Goal: Task Accomplishment & Management: Manage account settings

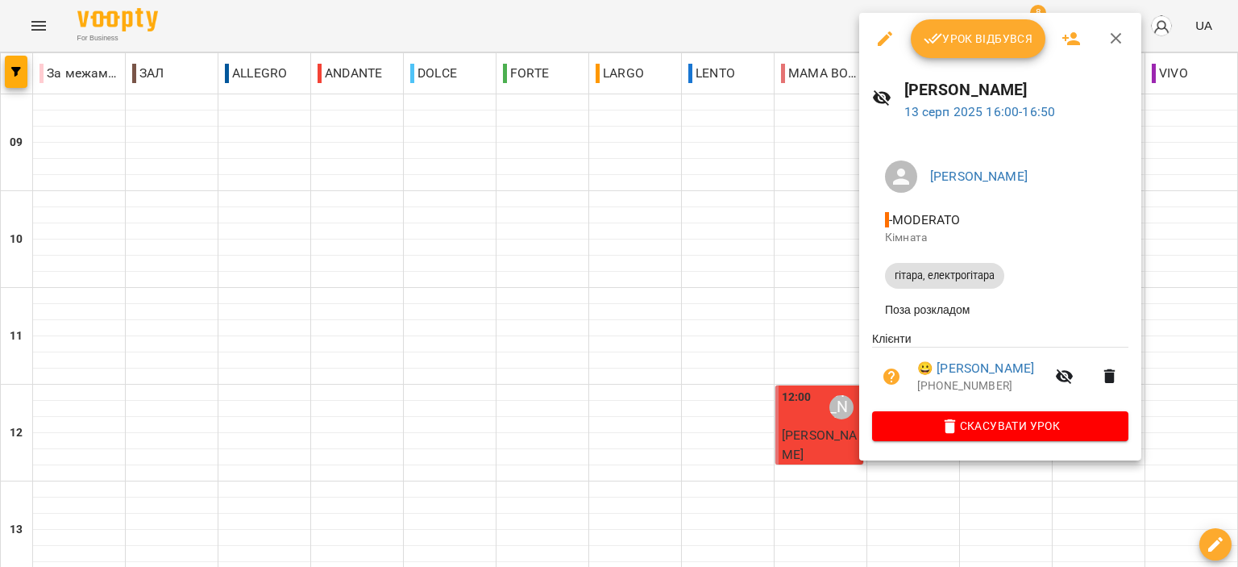
scroll to position [645, 0]
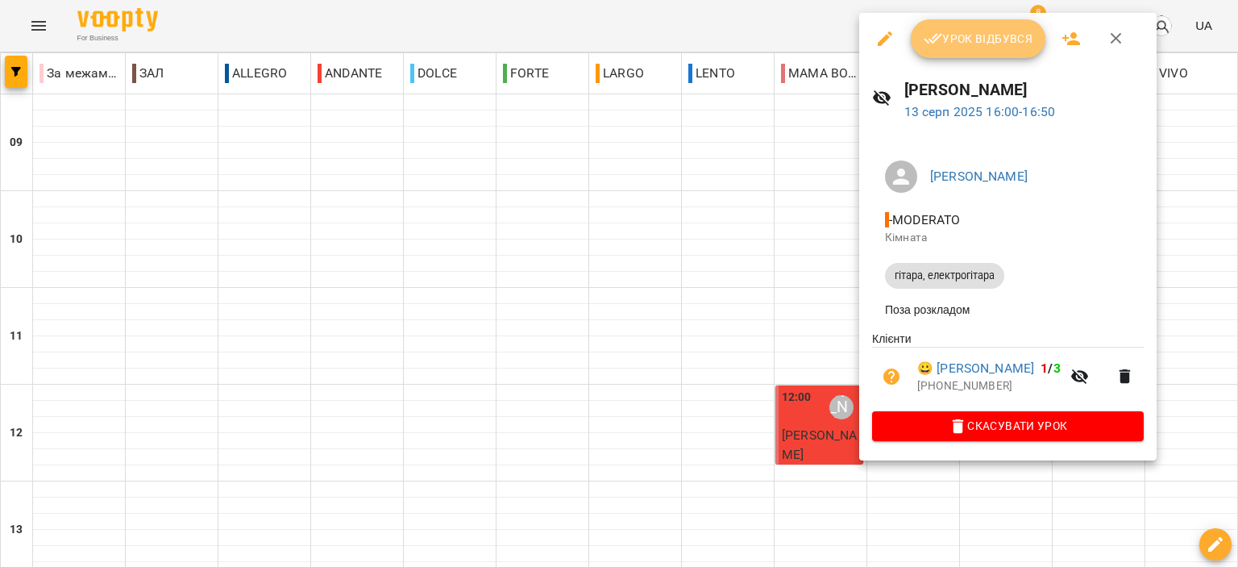
click at [967, 40] on span "Урок відбувся" at bounding box center [979, 38] width 110 height 19
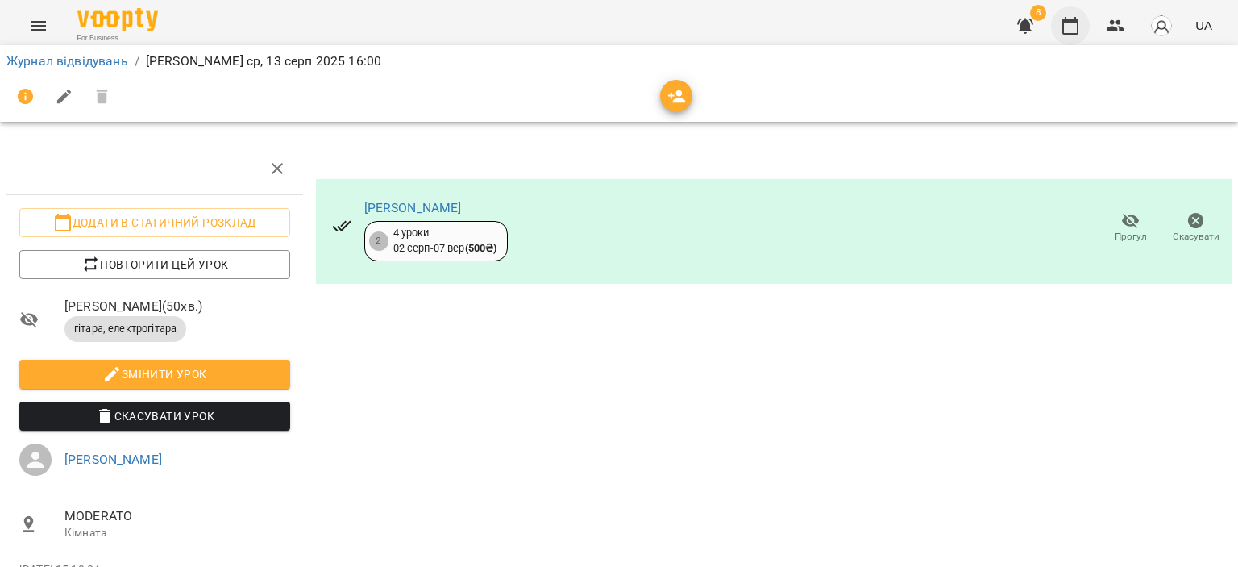
click at [1083, 33] on button "button" at bounding box center [1070, 25] width 39 height 39
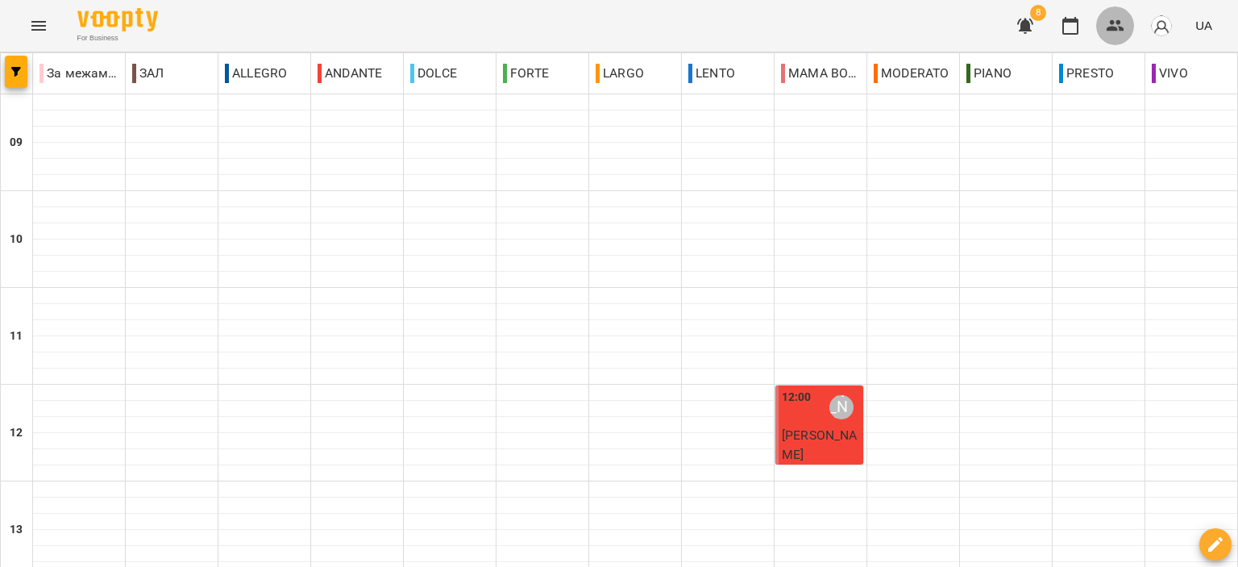
click at [1113, 31] on icon "button" at bounding box center [1115, 25] width 19 height 19
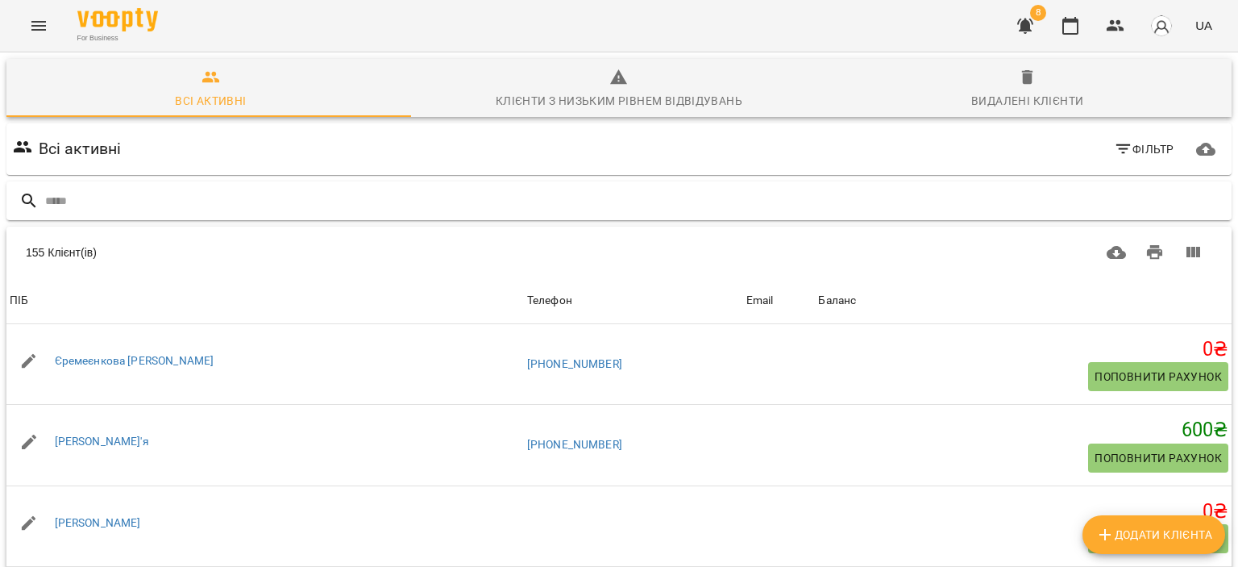
click at [563, 199] on input "text" at bounding box center [635, 201] width 1180 height 27
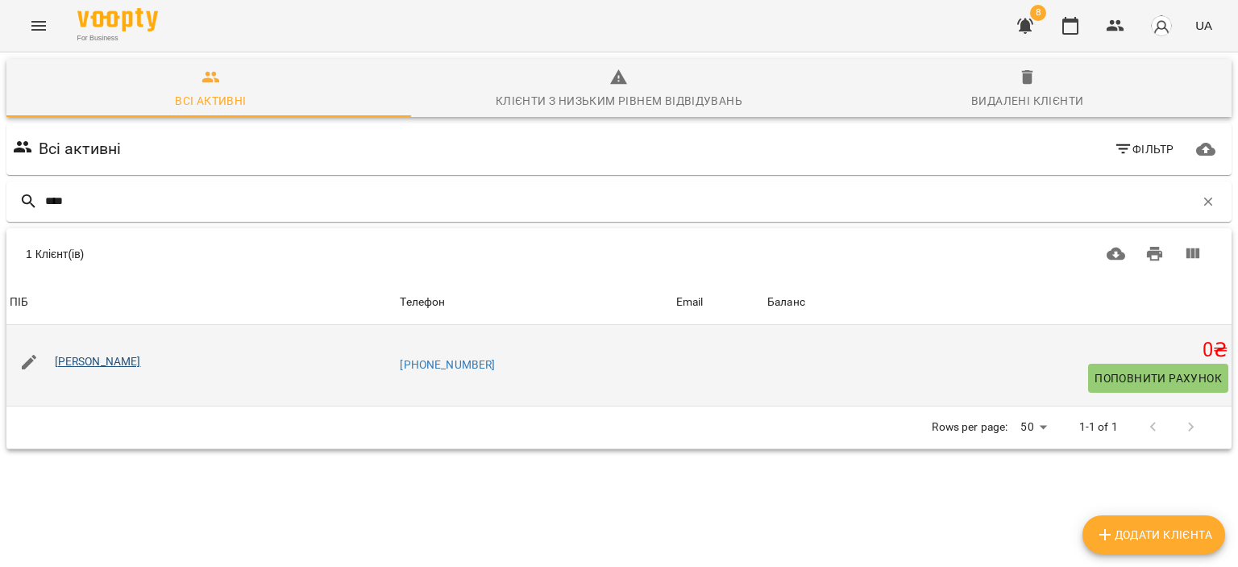
type input "****"
click at [87, 362] on link "Медвідь Дар'я" at bounding box center [98, 361] width 86 height 13
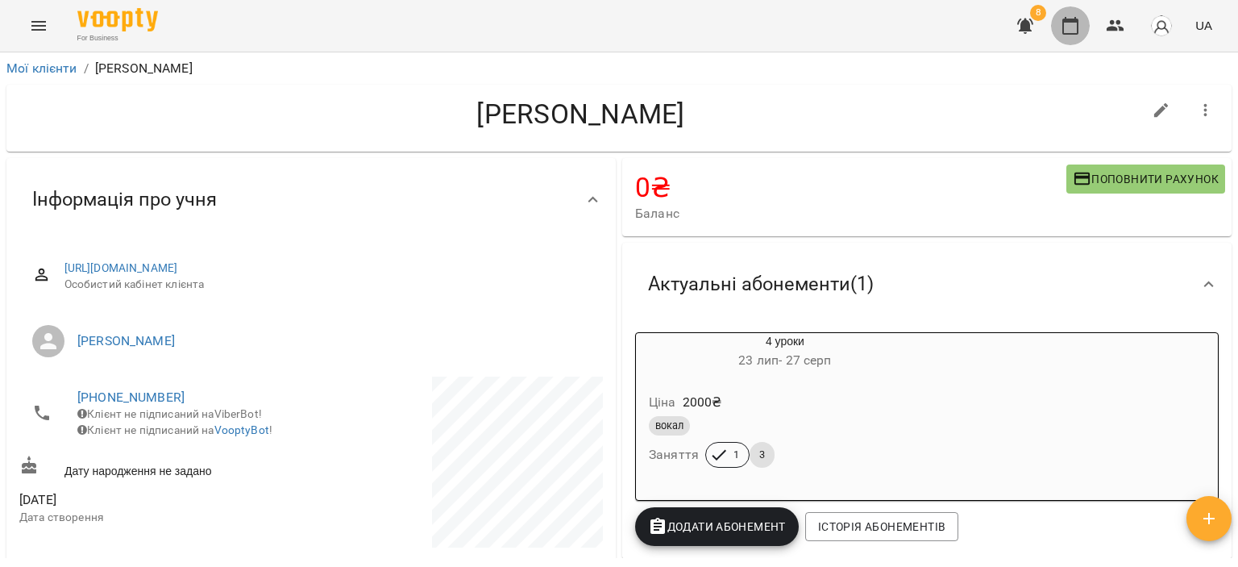
click at [1078, 35] on button "button" at bounding box center [1070, 25] width 39 height 39
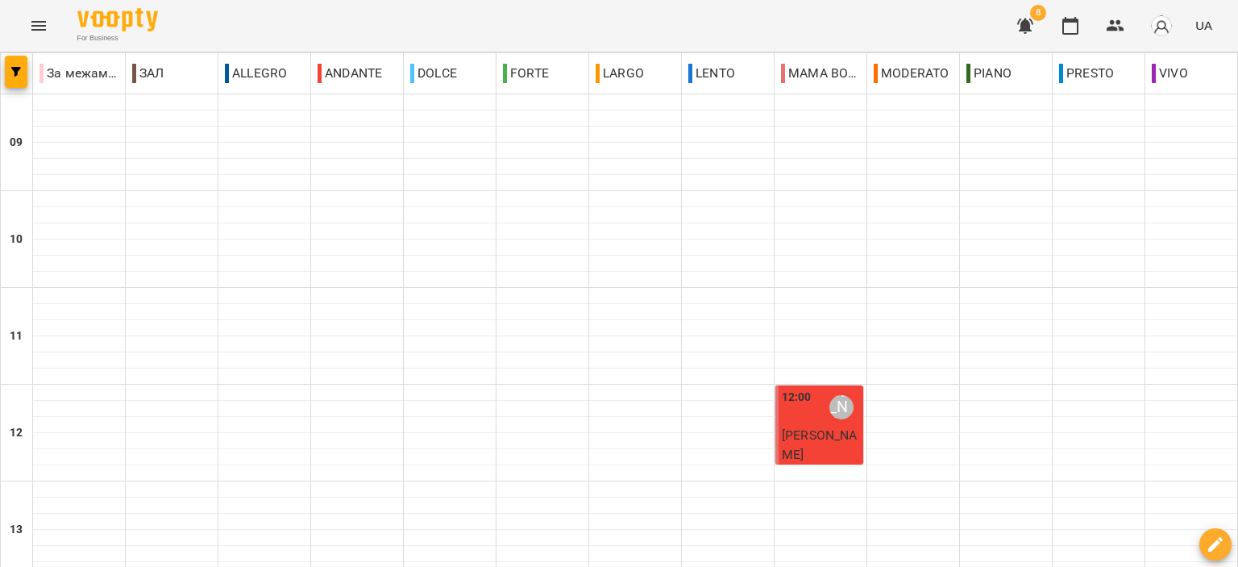
scroll to position [795, 0]
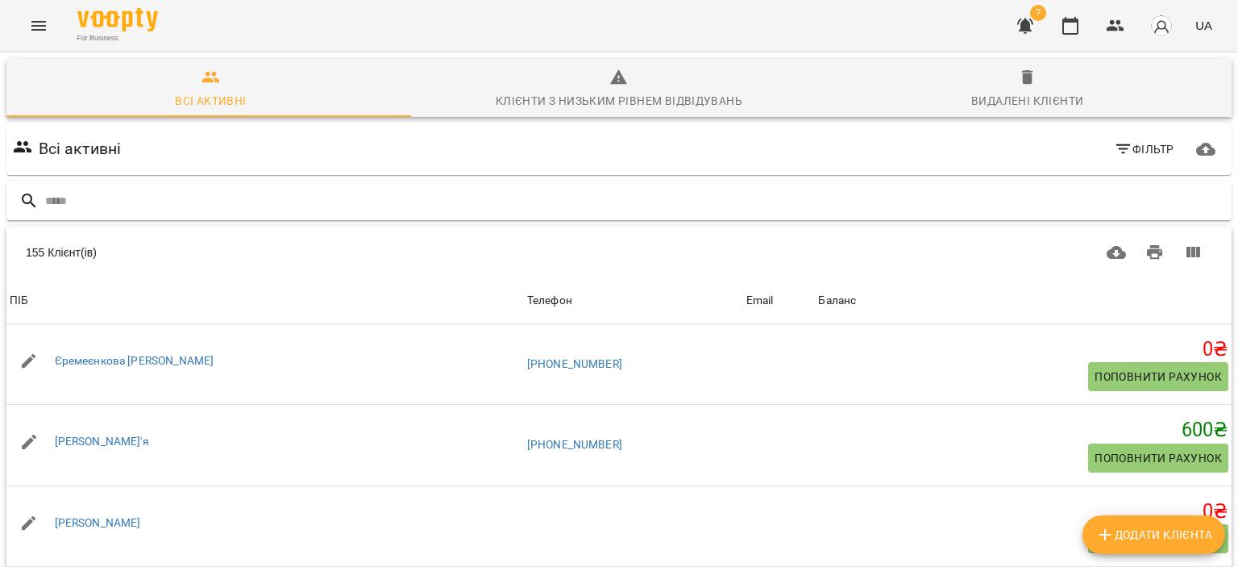
click at [444, 189] on input "text" at bounding box center [635, 201] width 1180 height 27
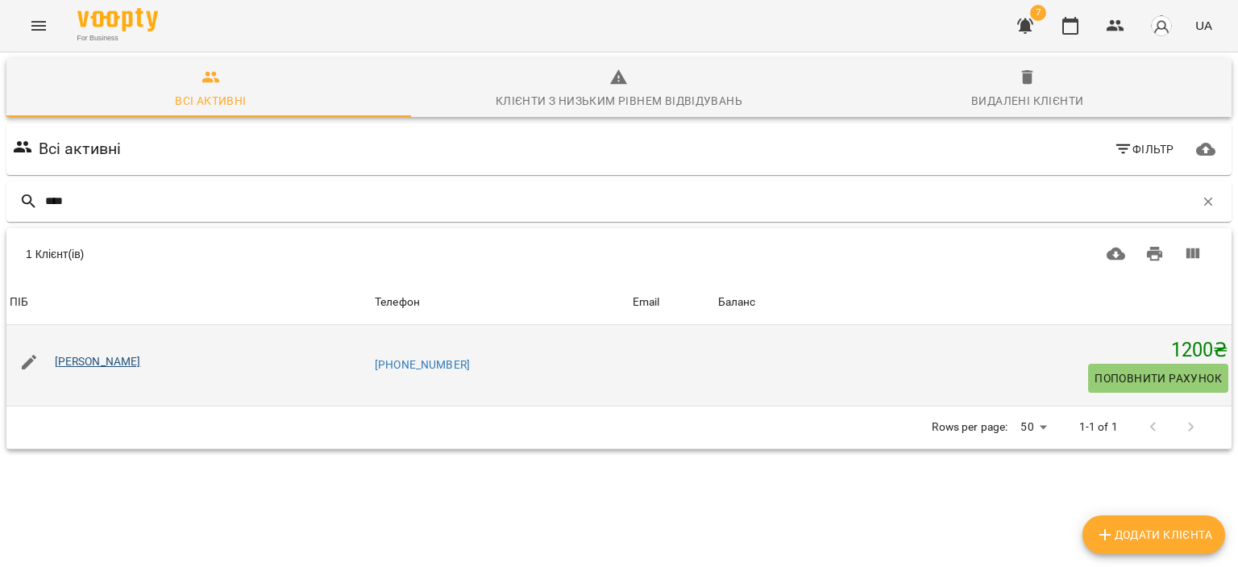
type input "****"
click at [84, 363] on link "Татаренко Ігор" at bounding box center [98, 361] width 86 height 13
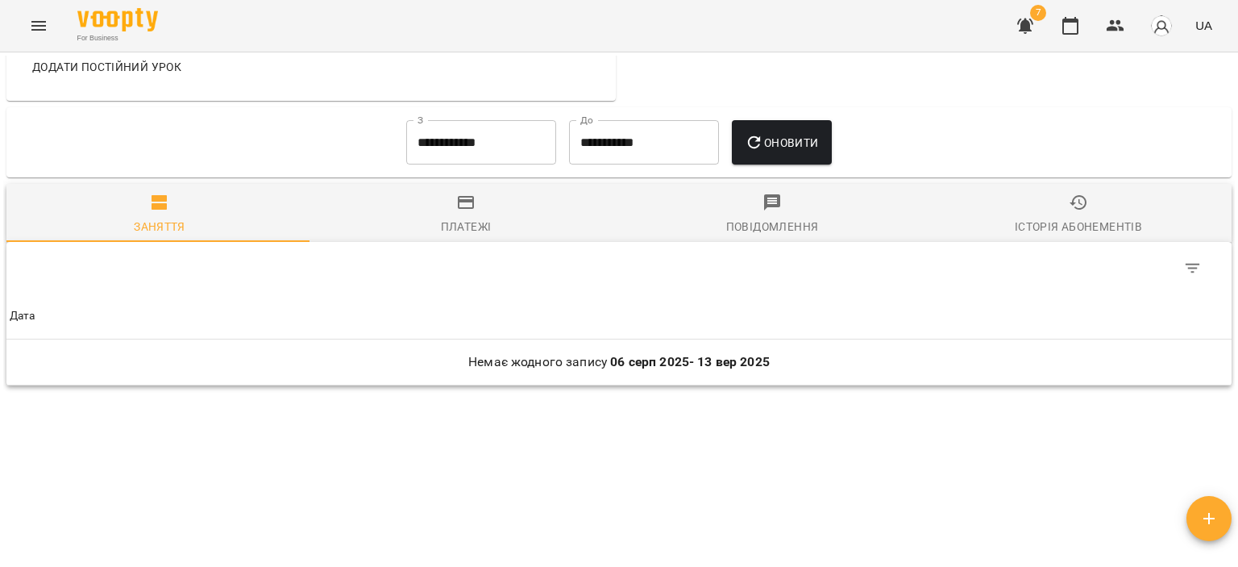
scroll to position [667, 0]
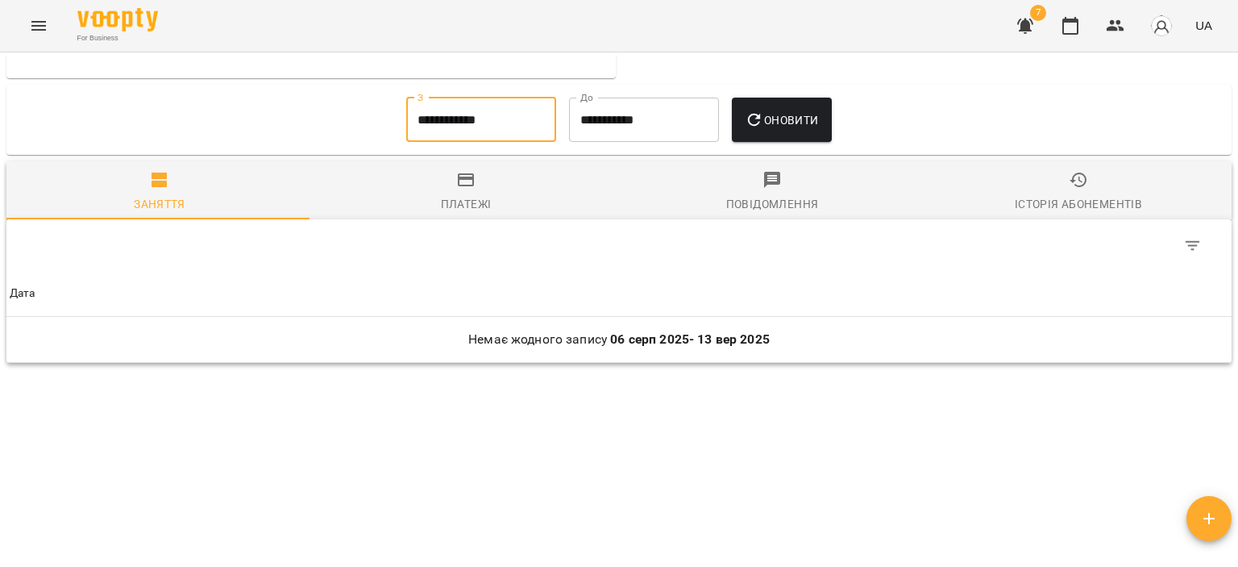
click at [478, 120] on input "**********" at bounding box center [481, 120] width 150 height 45
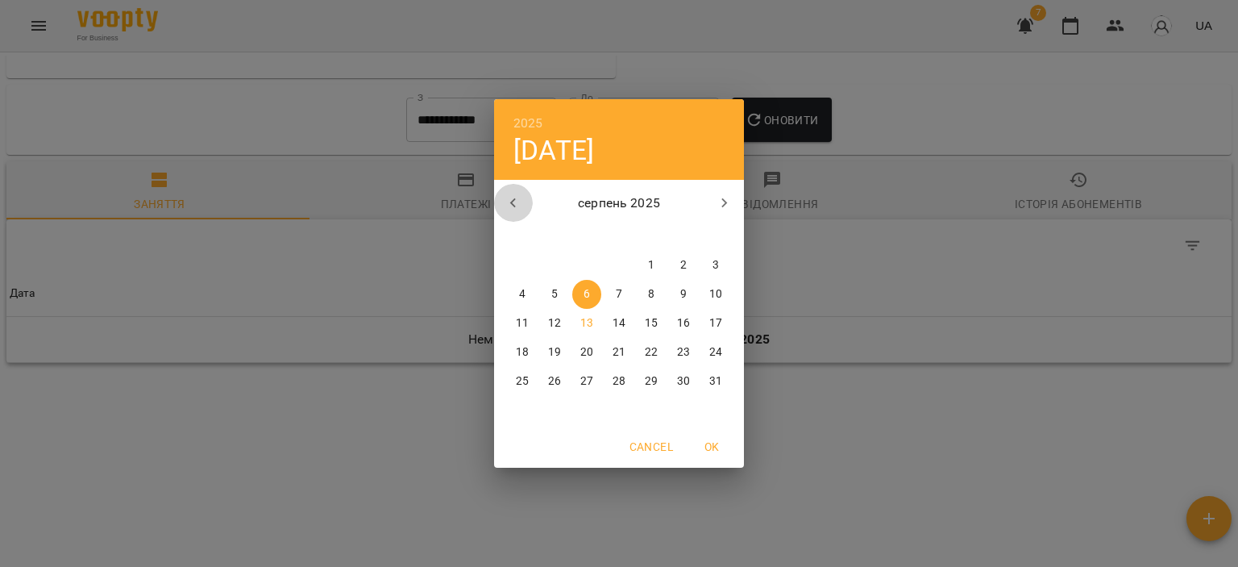
click at [519, 200] on icon "button" at bounding box center [513, 202] width 19 height 19
click at [561, 251] on div "1" at bounding box center [554, 265] width 32 height 29
type input "**********"
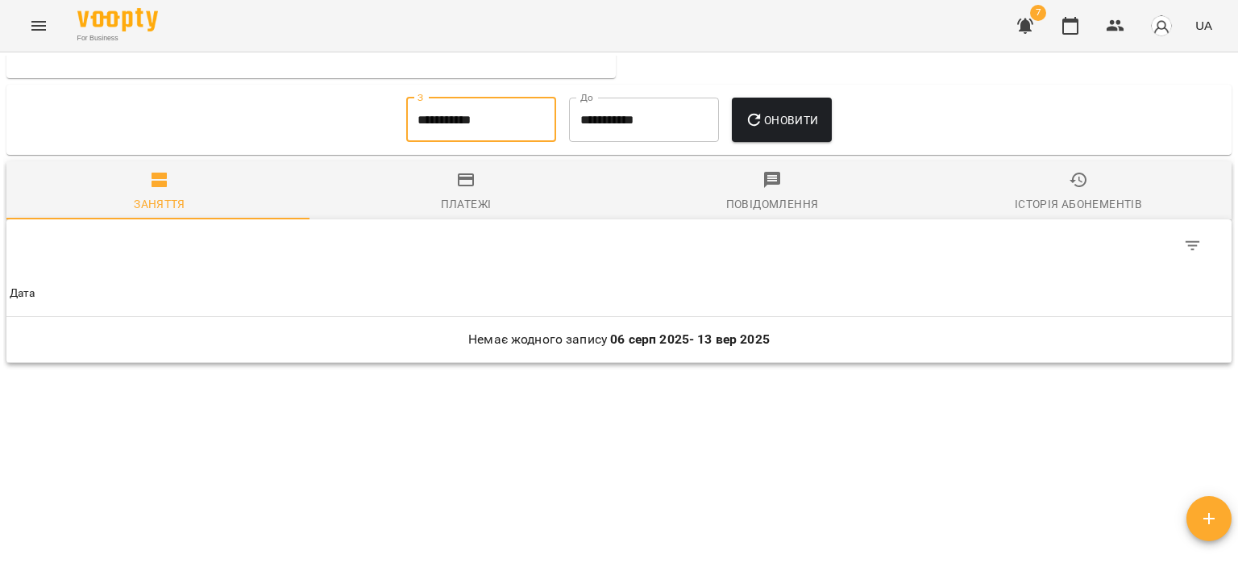
click at [783, 101] on button "Оновити" at bounding box center [781, 120] width 99 height 45
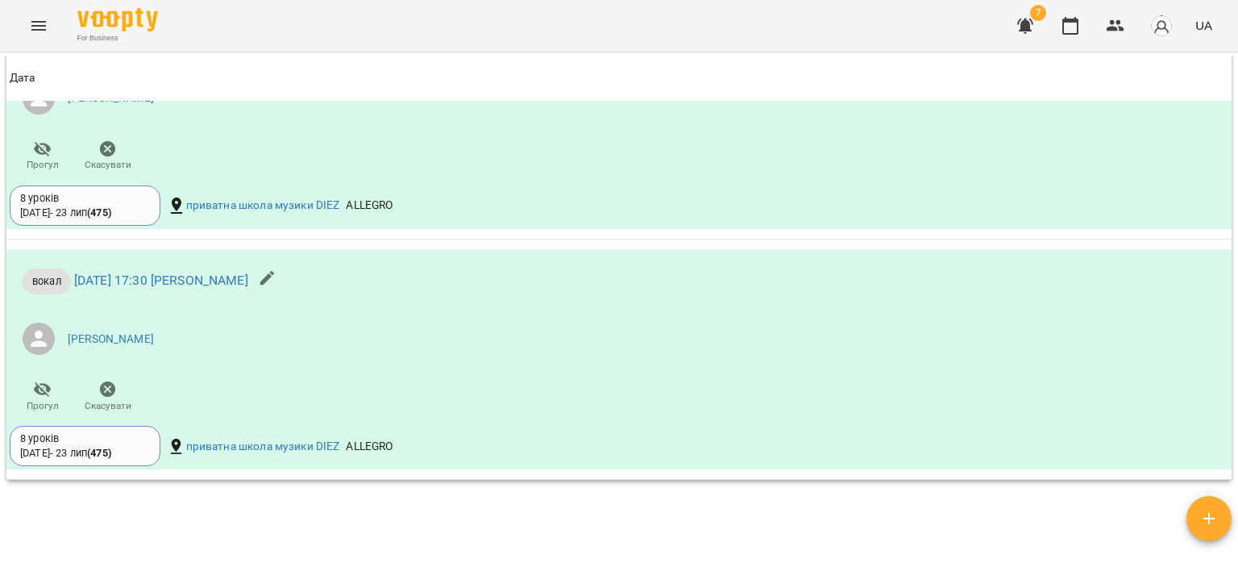
scroll to position [1957, 0]
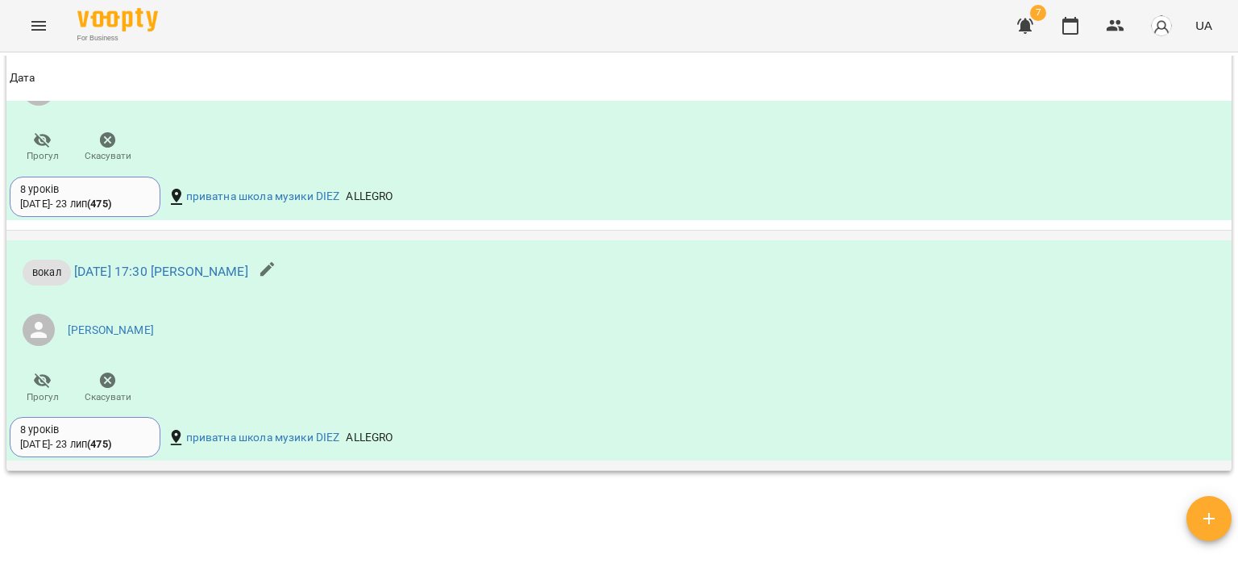
click at [139, 426] on div "8 уроків" at bounding box center [85, 429] width 130 height 15
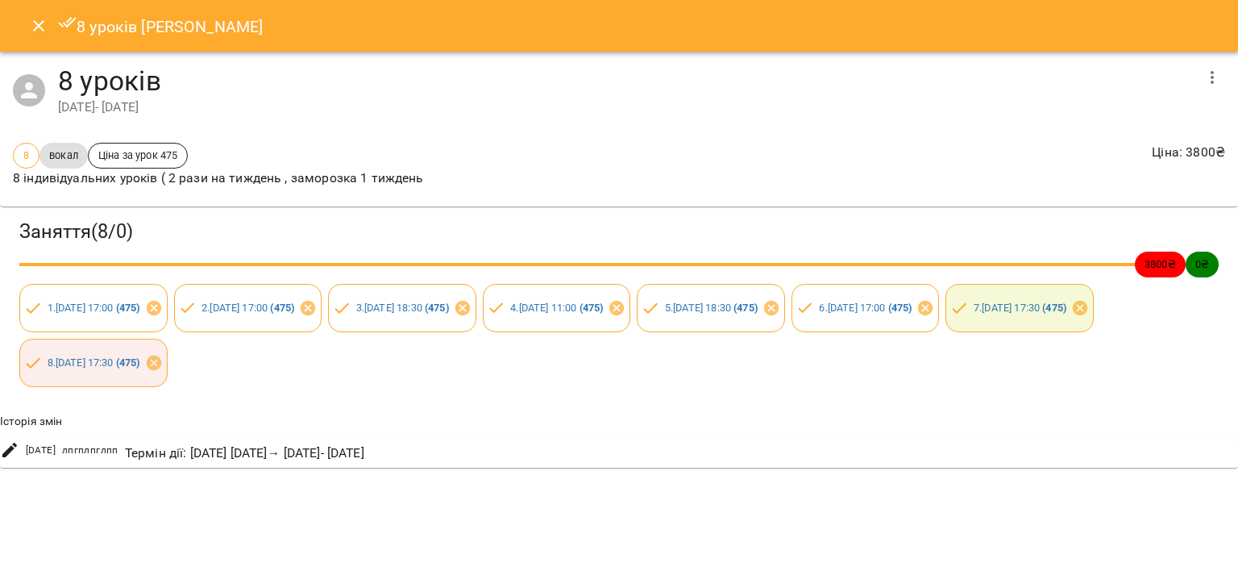
click at [25, 28] on button "Close" at bounding box center [38, 25] width 39 height 39
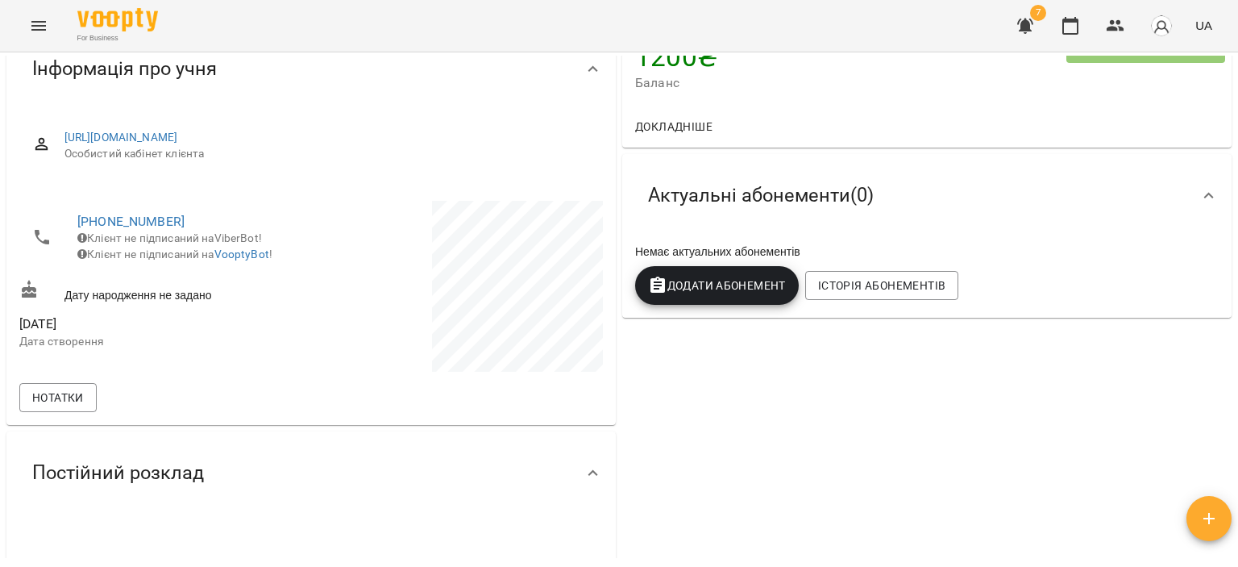
scroll to position [0, 0]
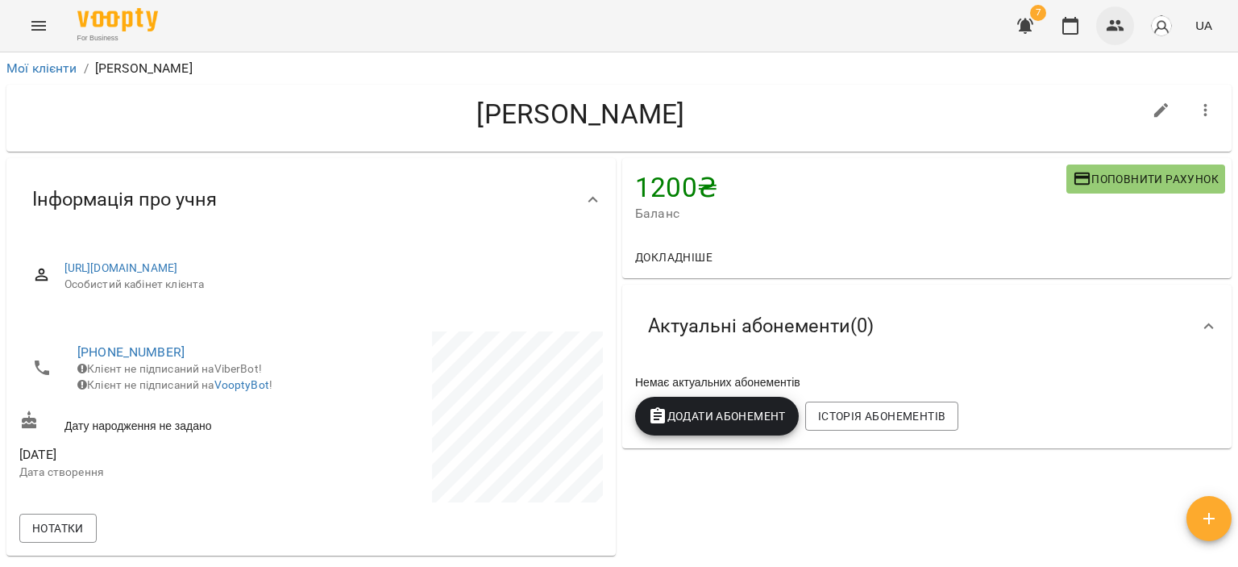
click at [1123, 32] on icon "button" at bounding box center [1115, 25] width 19 height 19
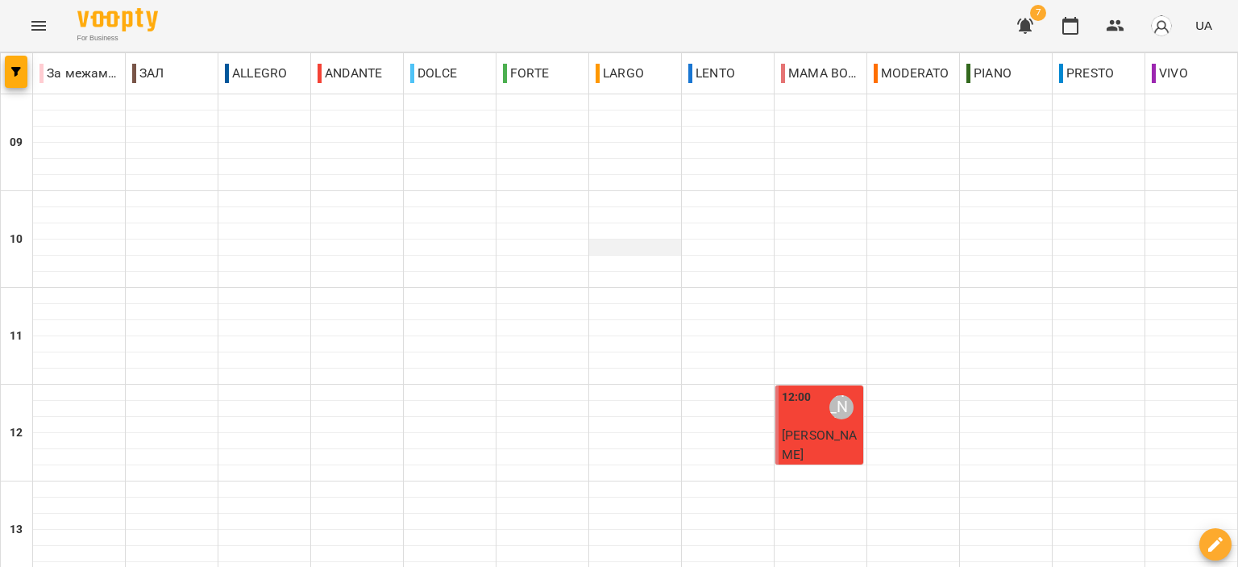
scroll to position [795, 0]
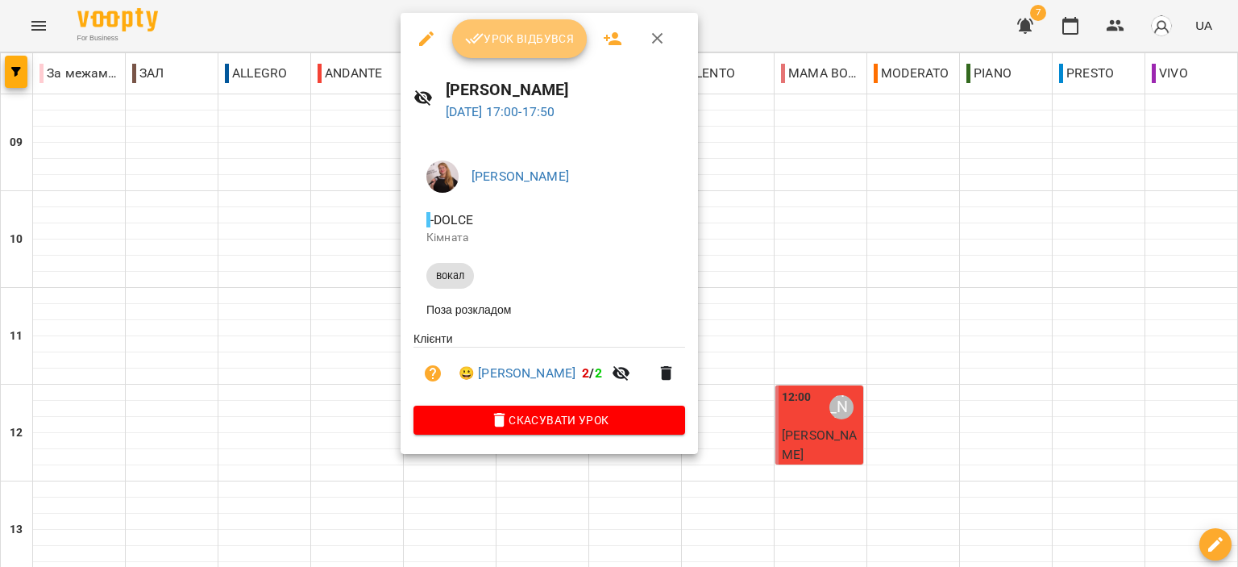
click at [525, 39] on span "Урок відбувся" at bounding box center [520, 38] width 110 height 19
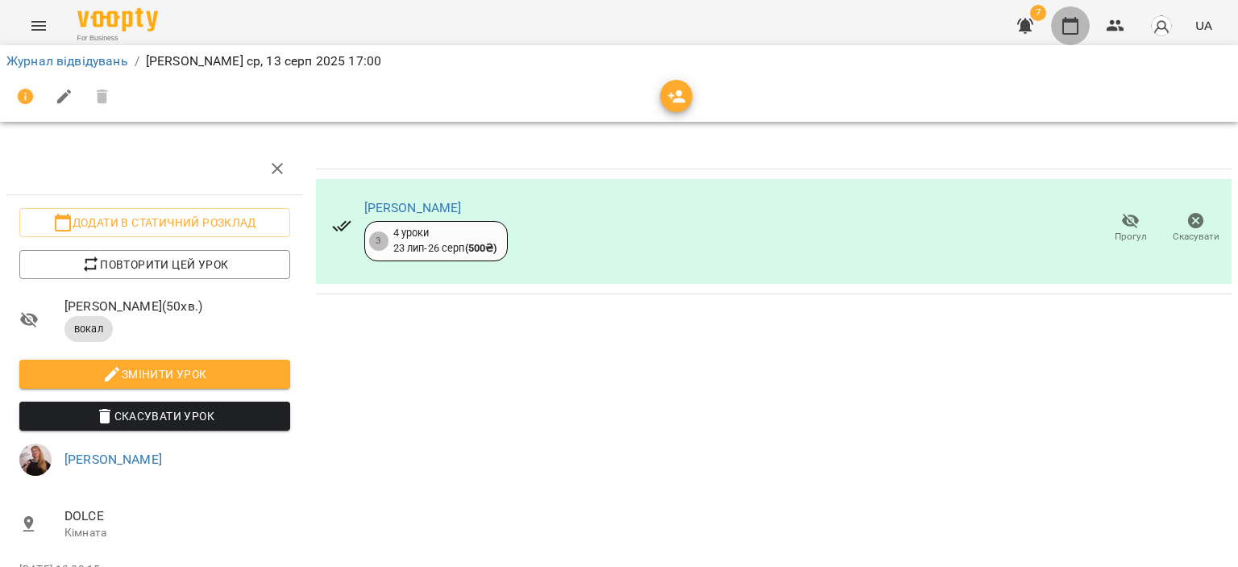
click at [1075, 31] on icon "button" at bounding box center [1070, 25] width 19 height 19
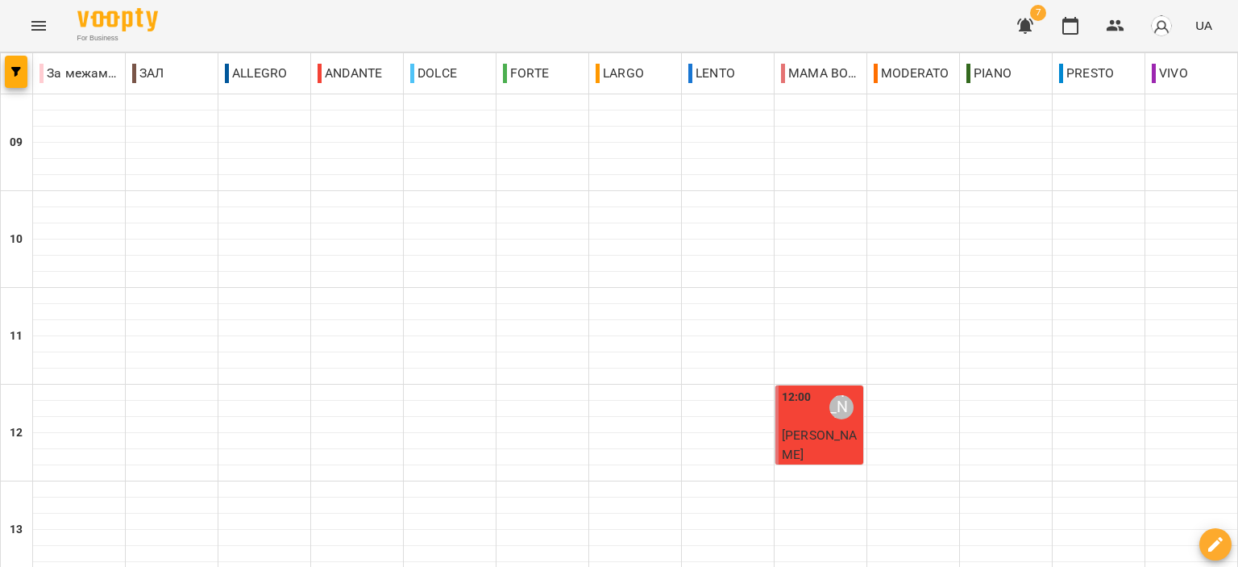
scroll to position [645, 0]
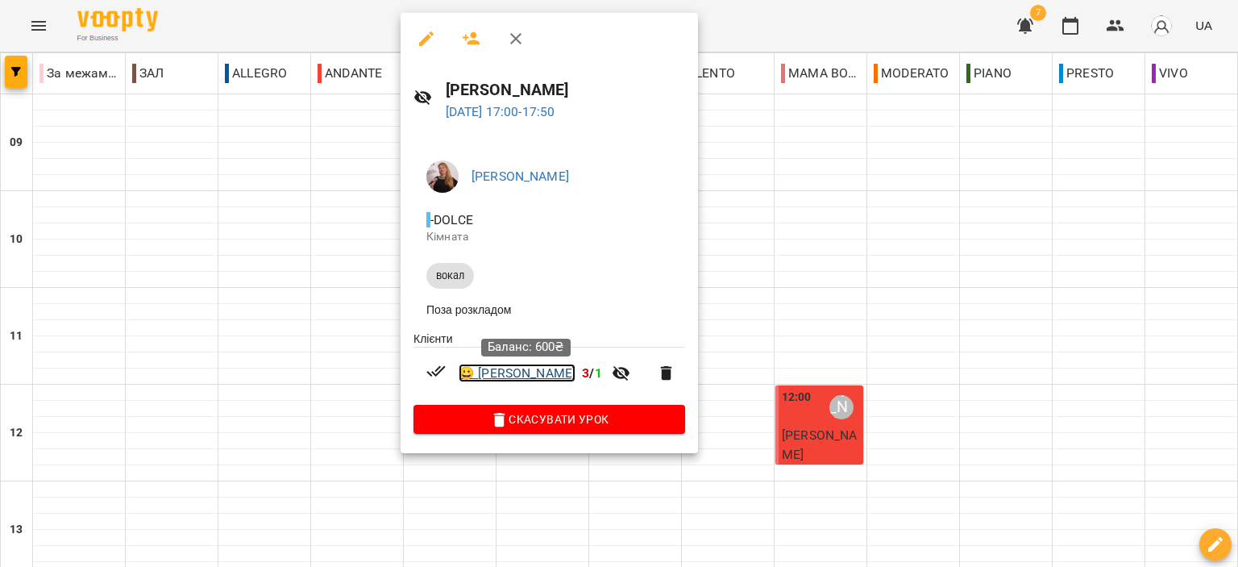
click at [542, 380] on link "😀 Мельничук Тетяна" at bounding box center [517, 372] width 117 height 19
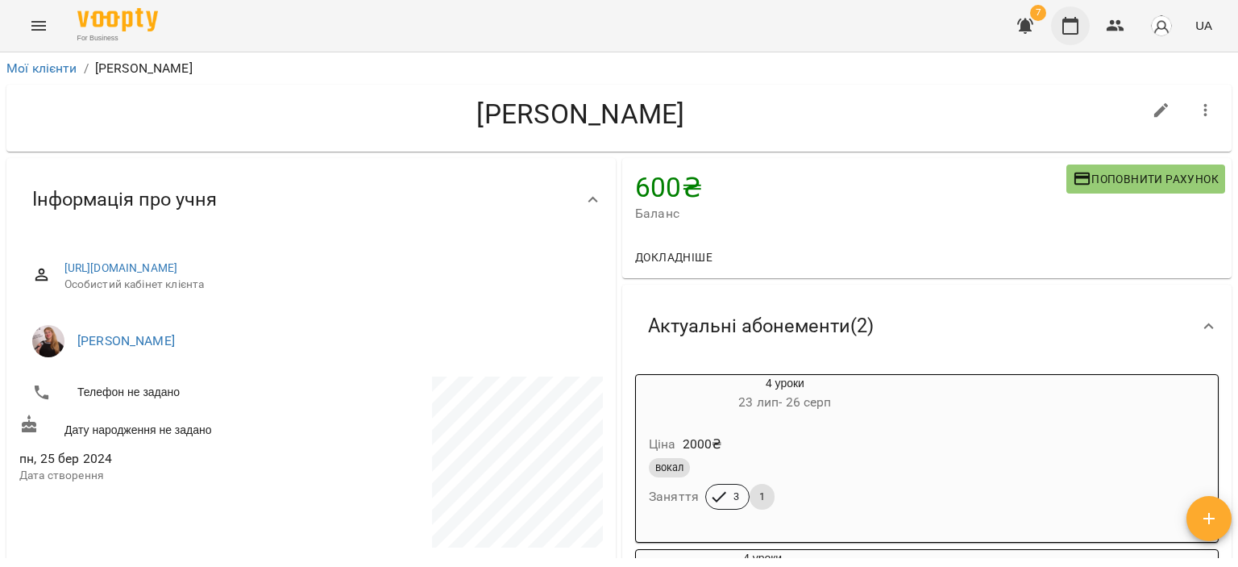
click at [1084, 18] on button "button" at bounding box center [1070, 25] width 39 height 39
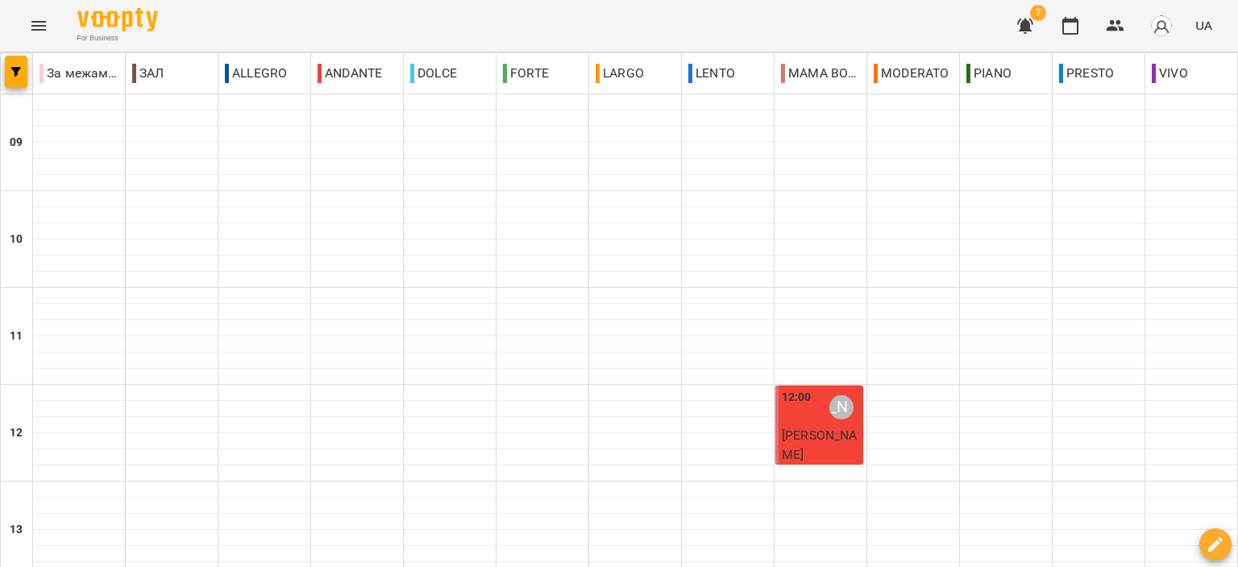
scroll to position [795, 0]
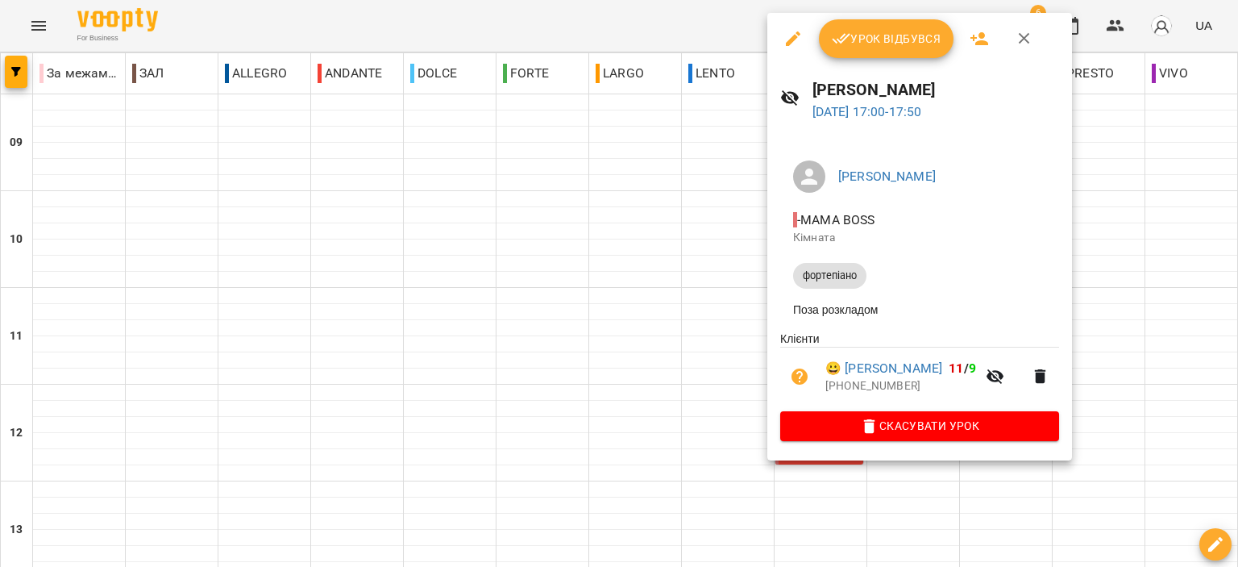
click at [879, 47] on span "Урок відбувся" at bounding box center [887, 38] width 110 height 19
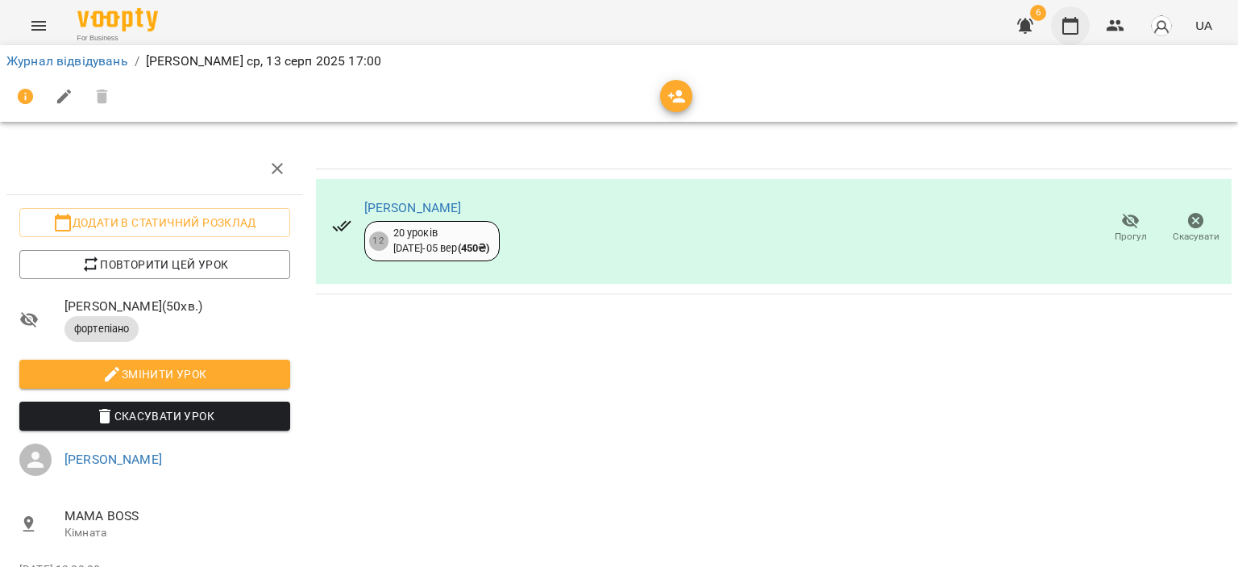
click at [1076, 35] on icon "button" at bounding box center [1070, 25] width 19 height 19
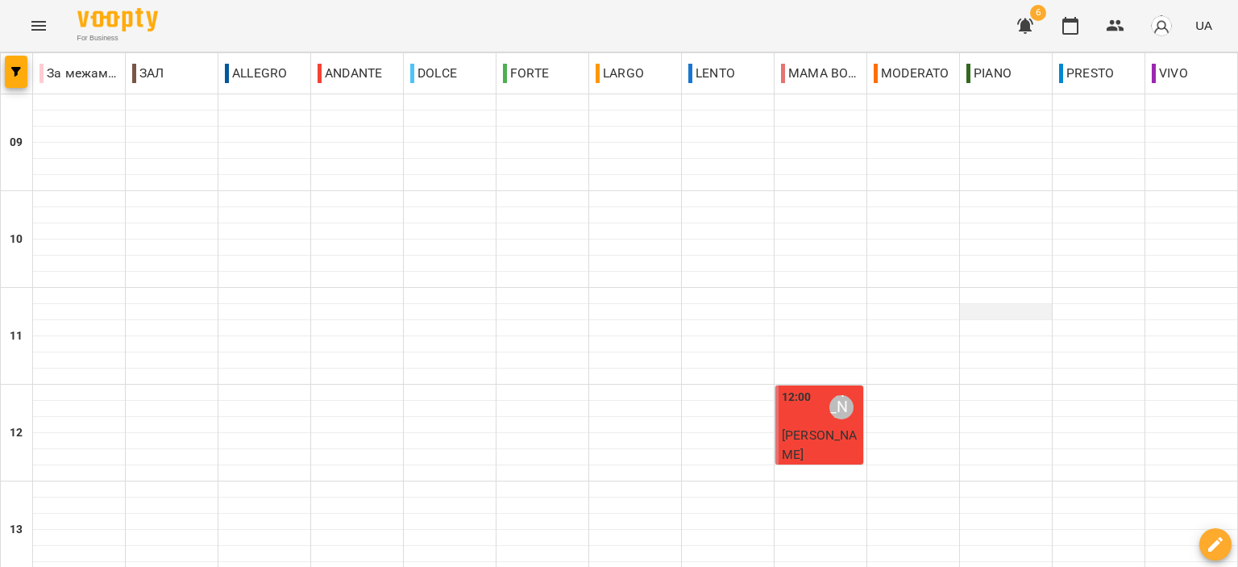
scroll to position [564, 0]
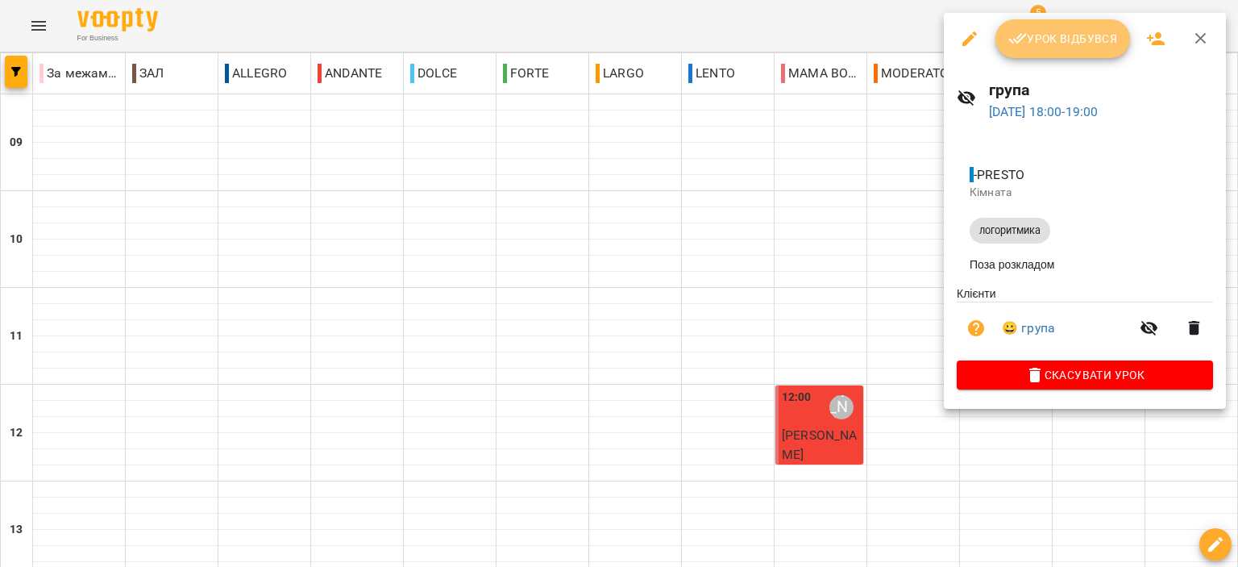
click at [1067, 44] on span "Урок відбувся" at bounding box center [1063, 38] width 110 height 19
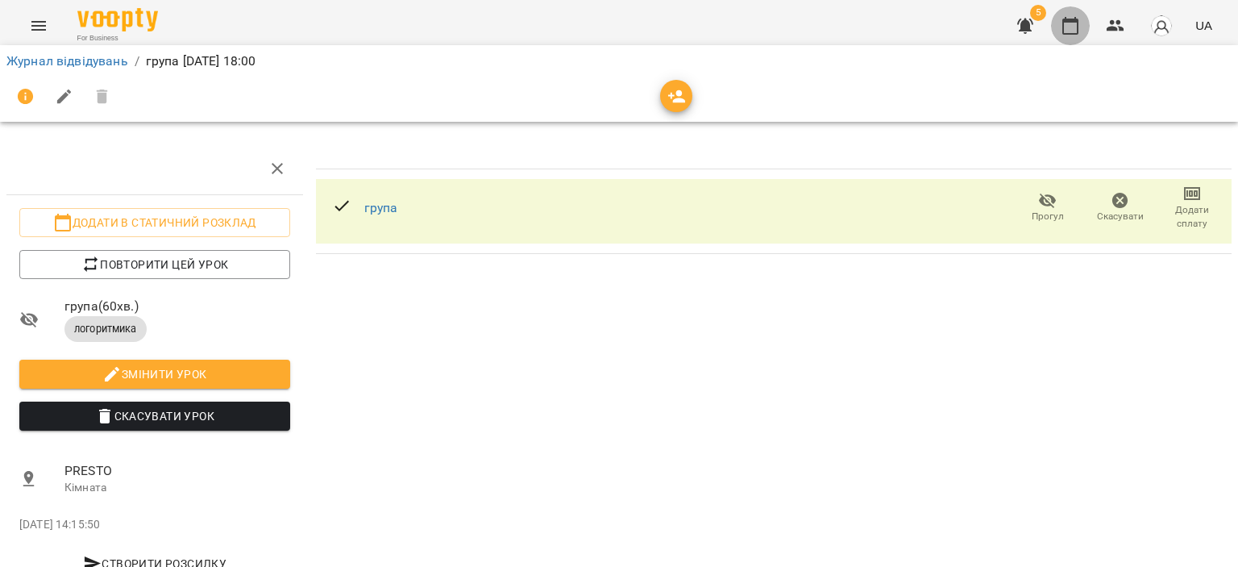
click at [1069, 19] on icon "button" at bounding box center [1070, 25] width 19 height 19
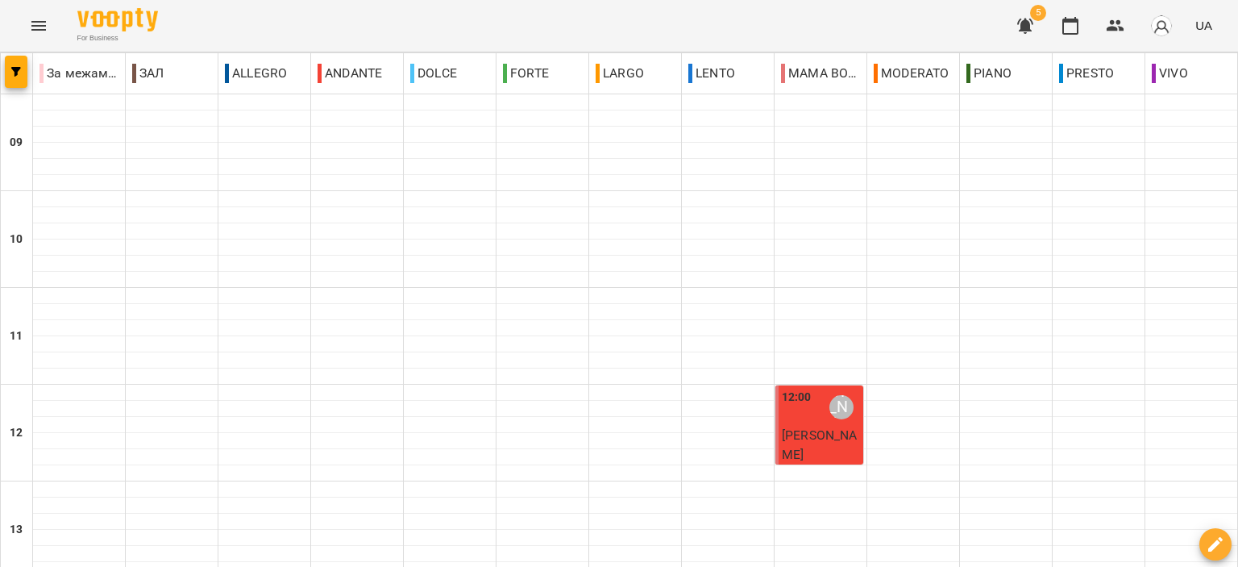
scroll to position [714, 0]
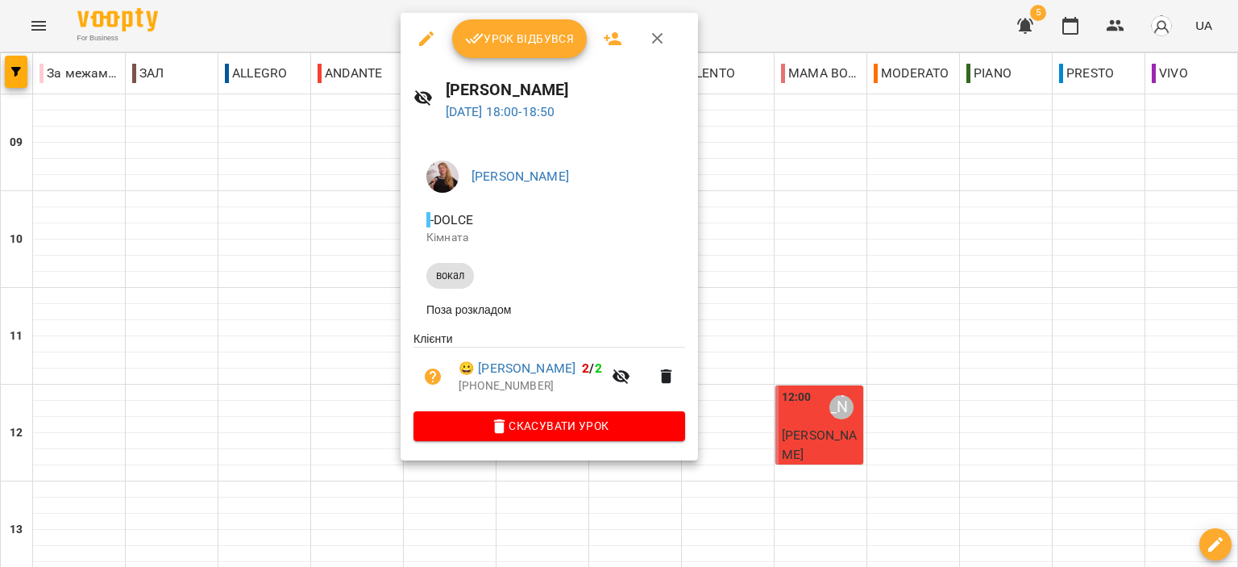
click at [535, 53] on button "Урок відбувся" at bounding box center [519, 38] width 135 height 39
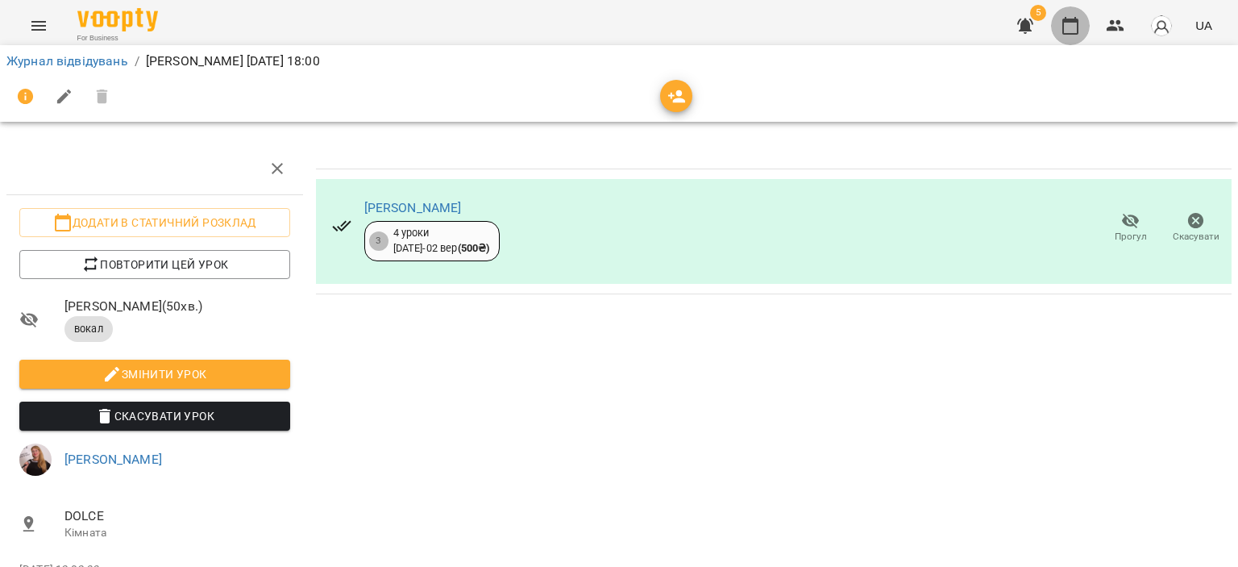
click at [1081, 23] on button "button" at bounding box center [1070, 25] width 39 height 39
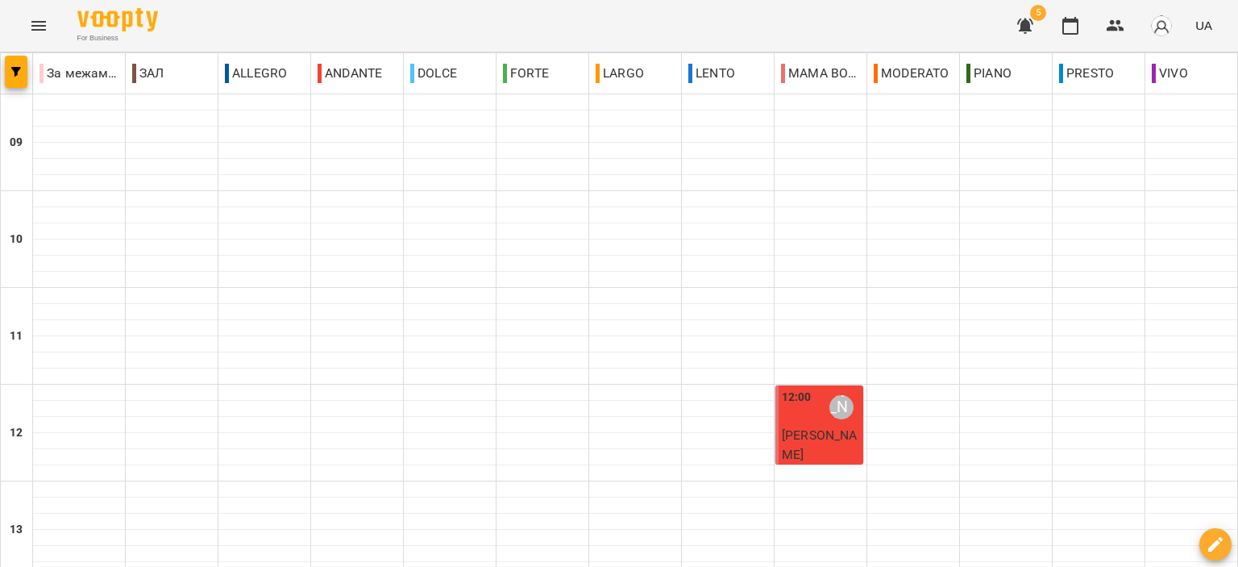
scroll to position [795, 0]
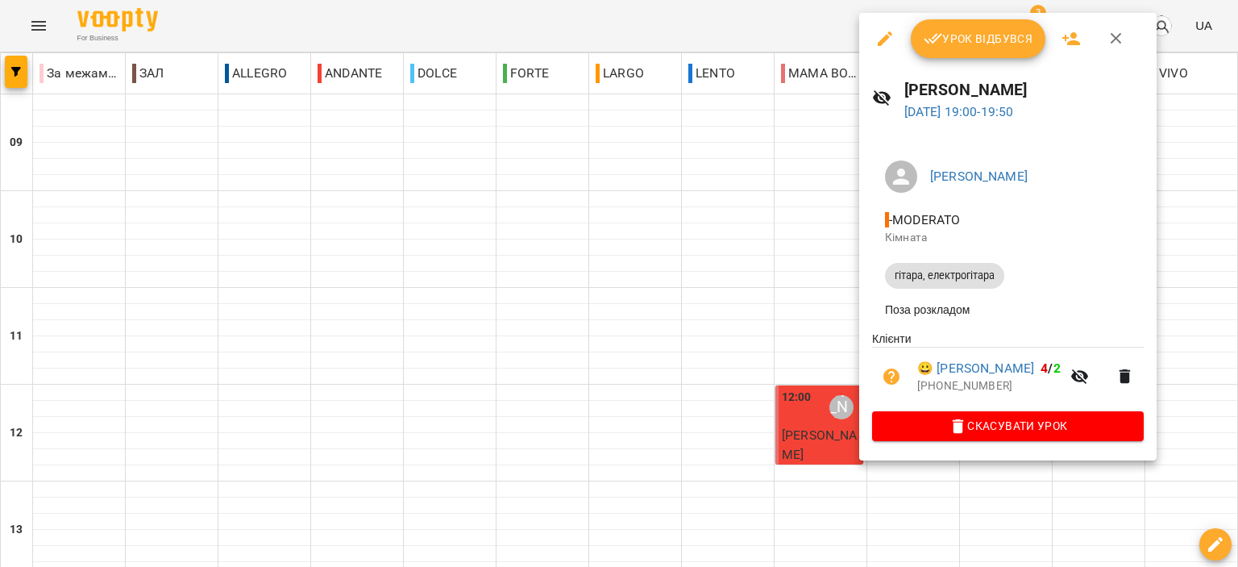
click at [935, 52] on button "Урок відбувся" at bounding box center [978, 38] width 135 height 39
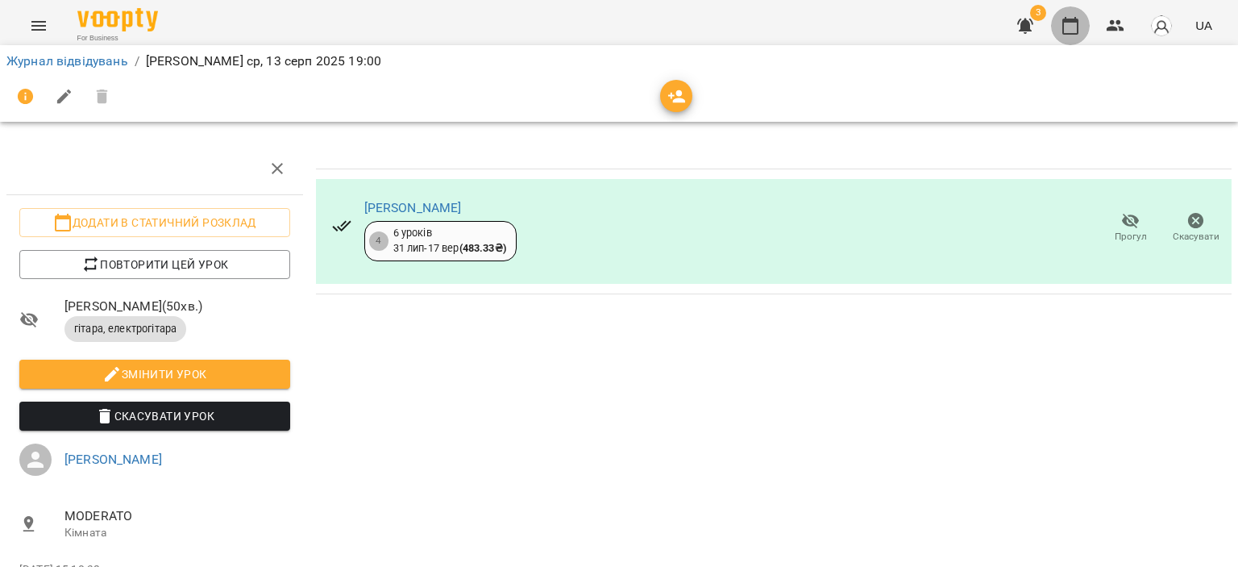
click at [1069, 15] on button "button" at bounding box center [1070, 25] width 39 height 39
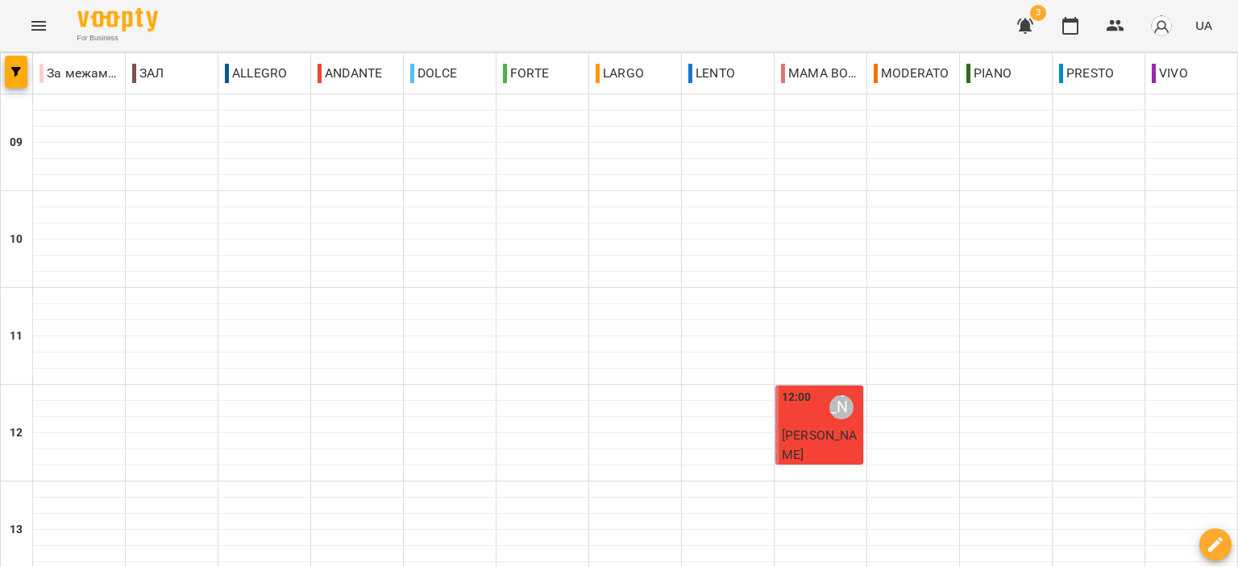
scroll to position [764, 0]
click at [1025, 37] on button "button" at bounding box center [1025, 25] width 39 height 39
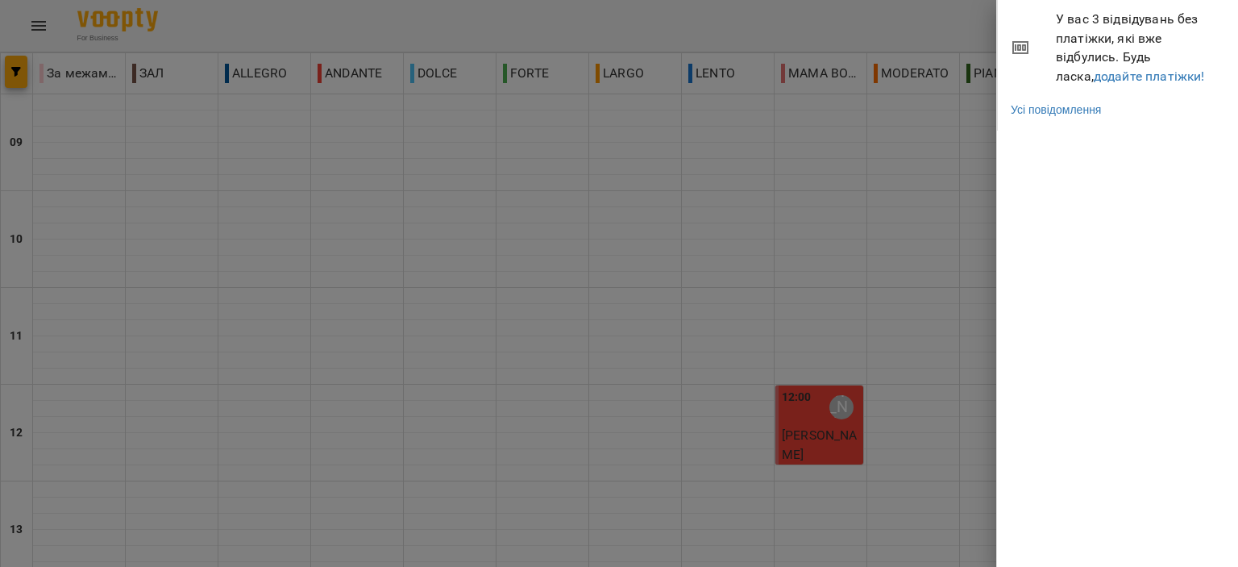
click at [1105, 83] on span "У вас 3 відвідувань без платіжки, які вже відбулись. Будь ласка, додайте платіж…" at bounding box center [1141, 48] width 170 height 76
click at [1101, 73] on link "додайте платіжки!" at bounding box center [1149, 76] width 111 height 15
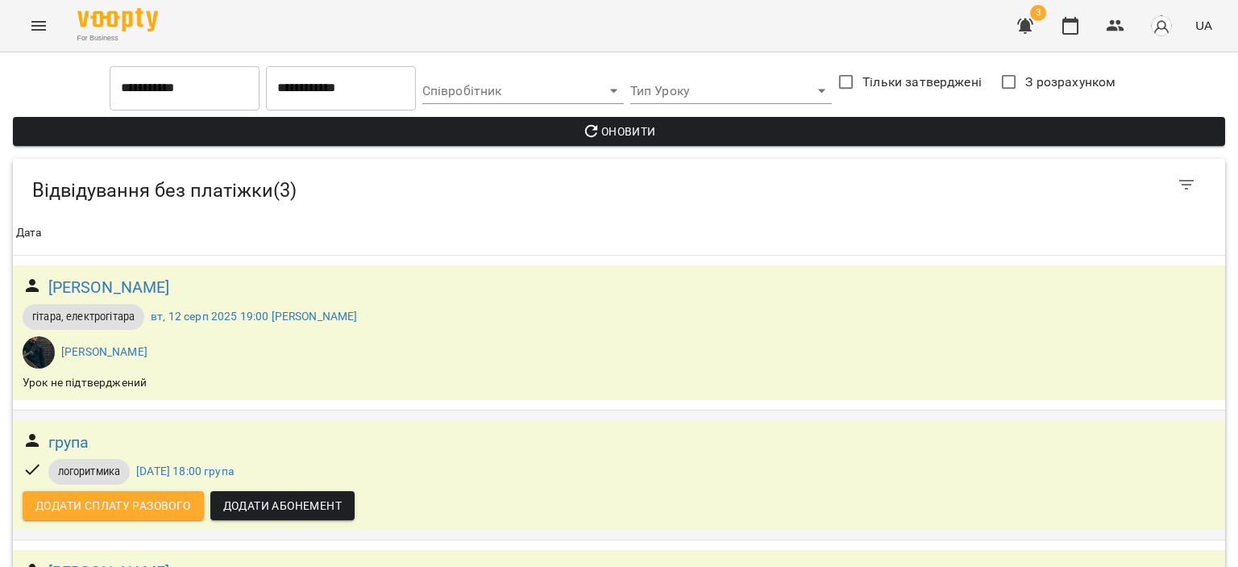
click at [148, 512] on span "Додати сплату разового" at bounding box center [113, 505] width 156 height 19
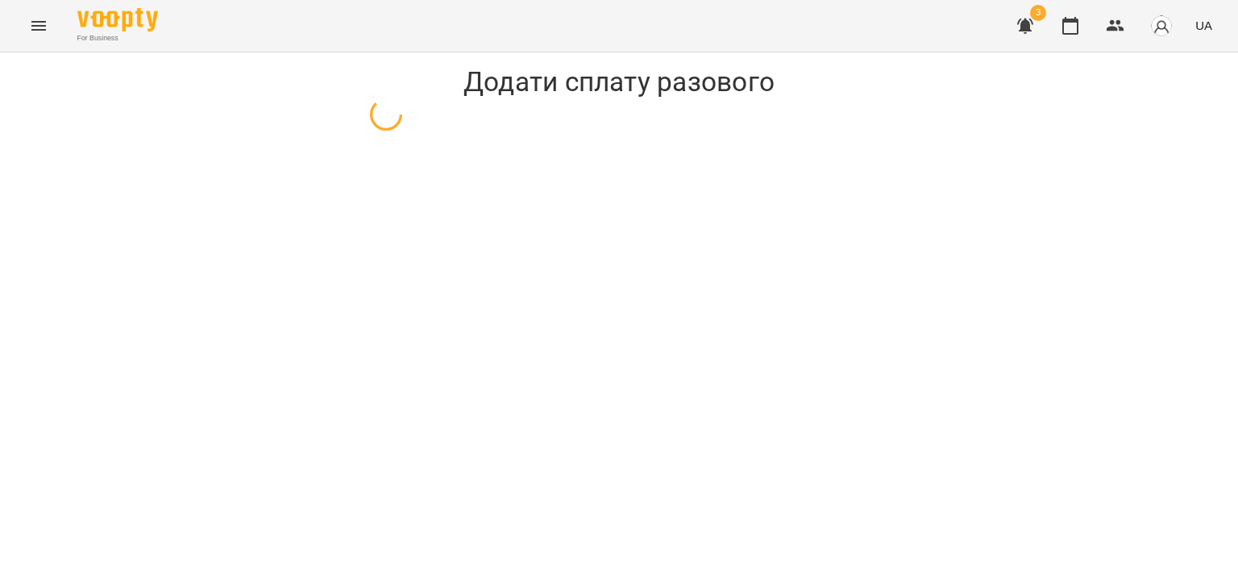
select select "**********"
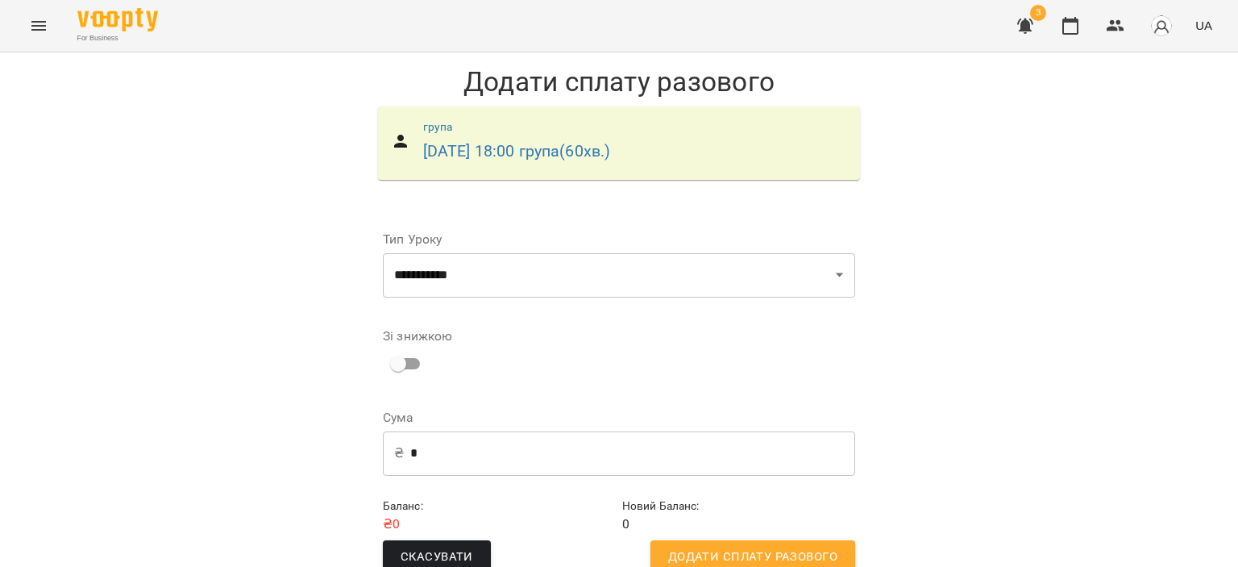
scroll to position [32, 0]
click at [704, 546] on span "Додати сплату разового" at bounding box center [752, 556] width 169 height 21
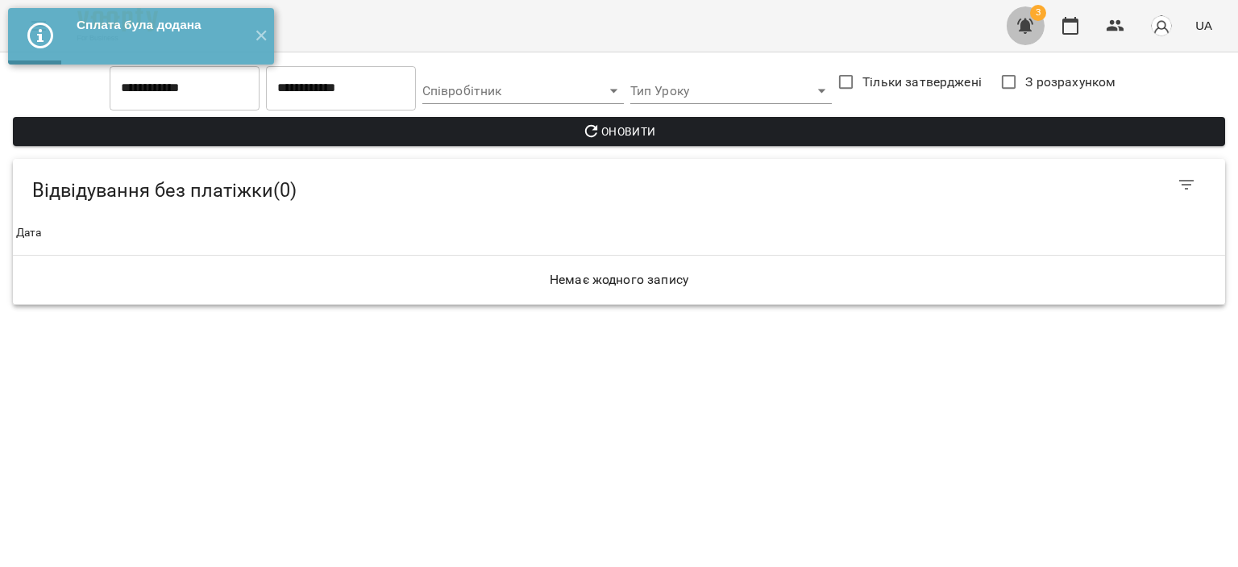
click at [1019, 31] on icon "button" at bounding box center [1025, 25] width 19 height 19
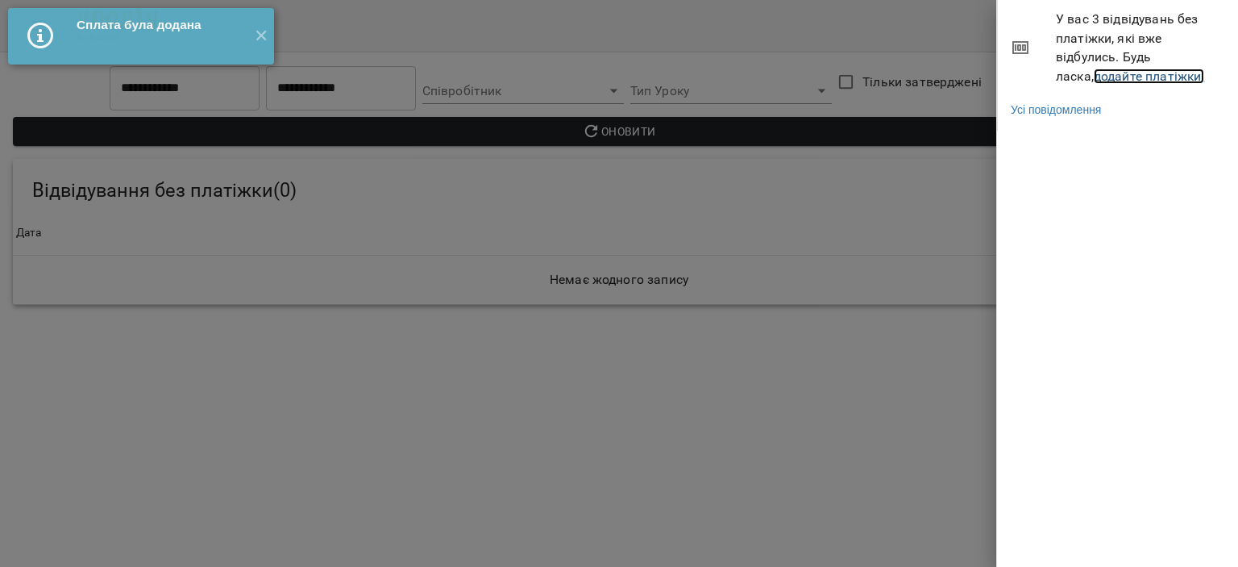
click at [1094, 73] on link "додайте платіжки!" at bounding box center [1149, 76] width 111 height 15
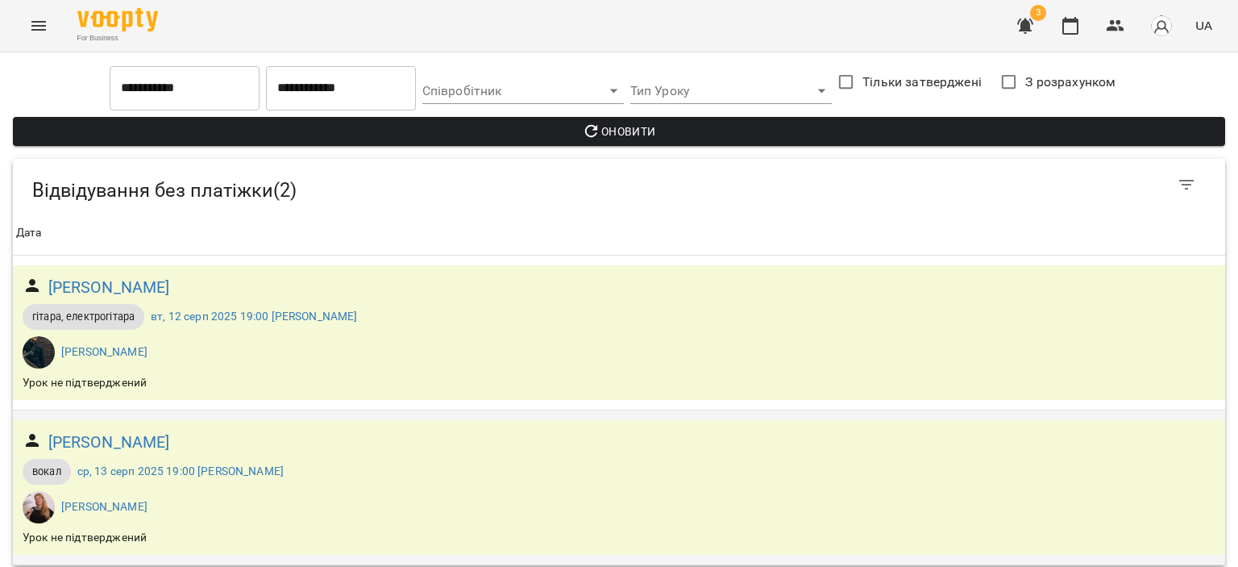
scroll to position [10, 0]
click at [1071, 29] on icon "button" at bounding box center [1070, 25] width 19 height 19
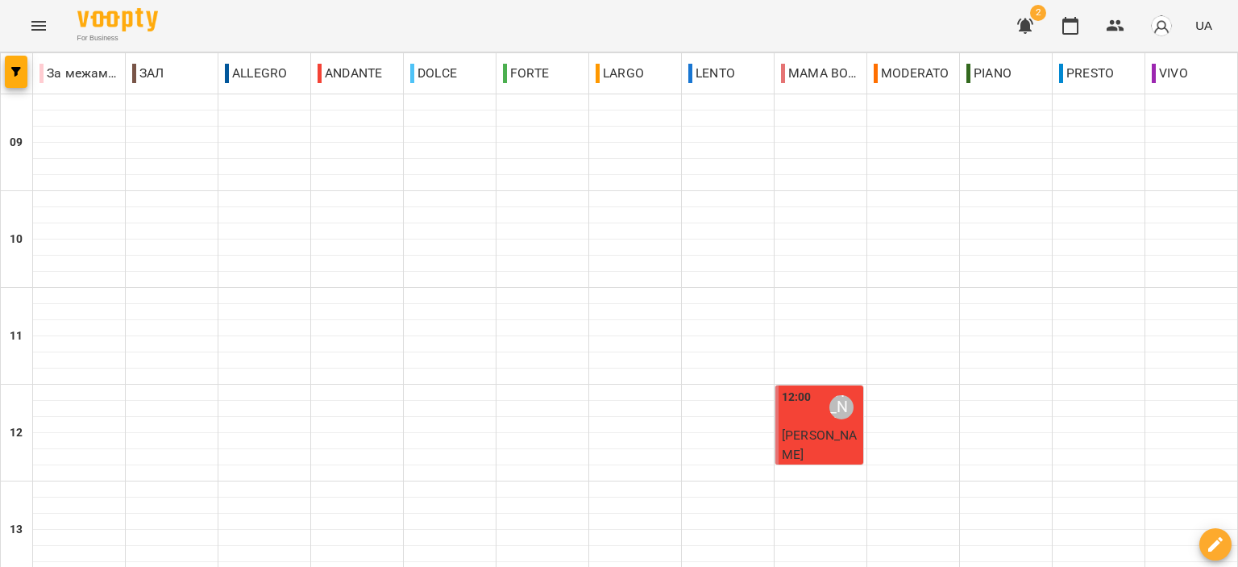
scroll to position [795, 0]
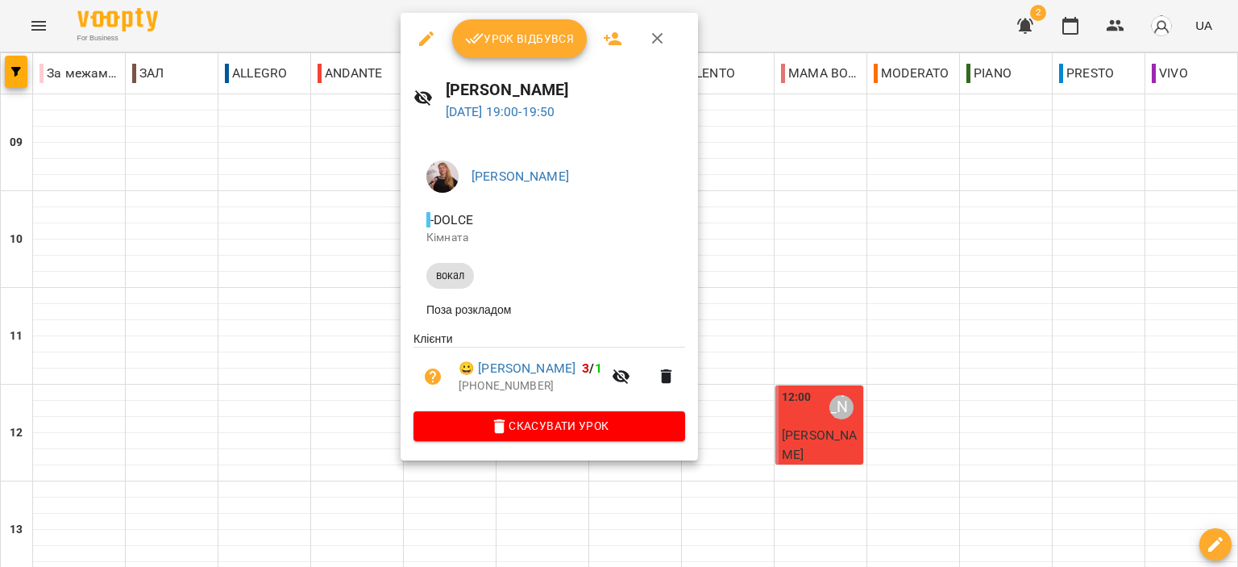
click at [503, 34] on span "Урок відбувся" at bounding box center [520, 38] width 110 height 19
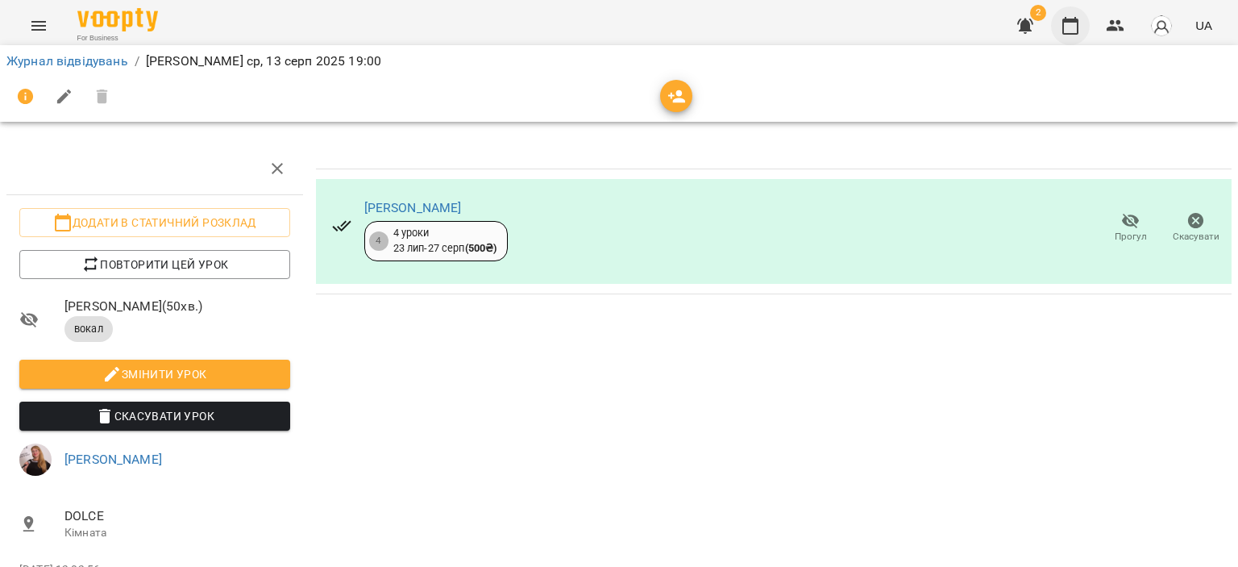
click at [1078, 19] on icon "button" at bounding box center [1070, 25] width 19 height 19
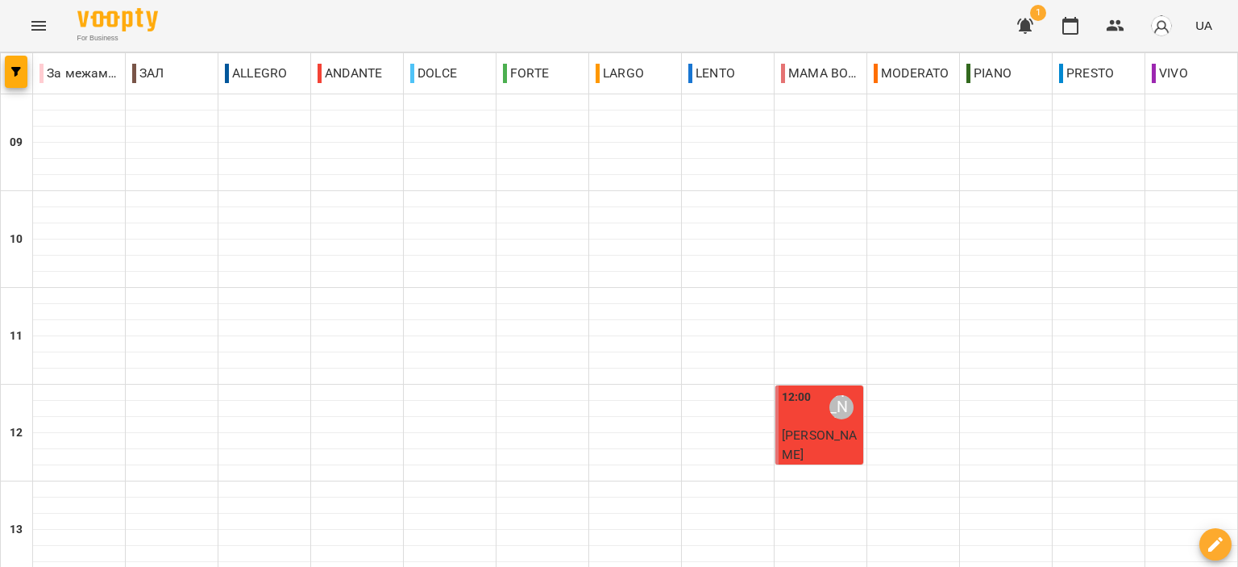
click at [1032, 35] on button "button" at bounding box center [1025, 25] width 39 height 39
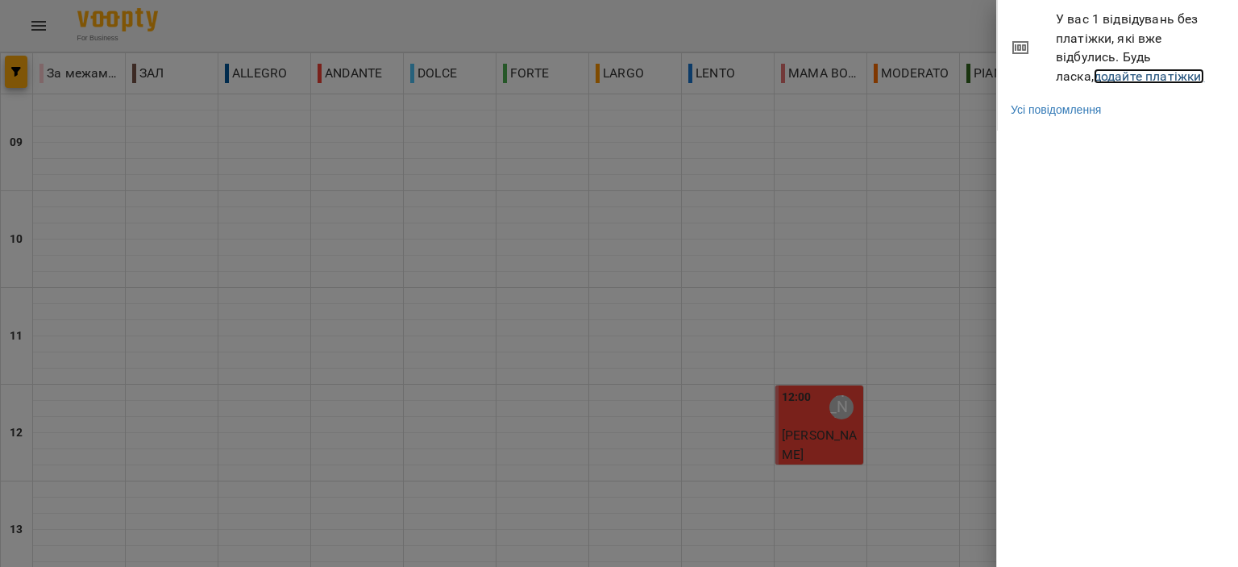
click at [1097, 73] on link "додайте платіжки!" at bounding box center [1149, 76] width 111 height 15
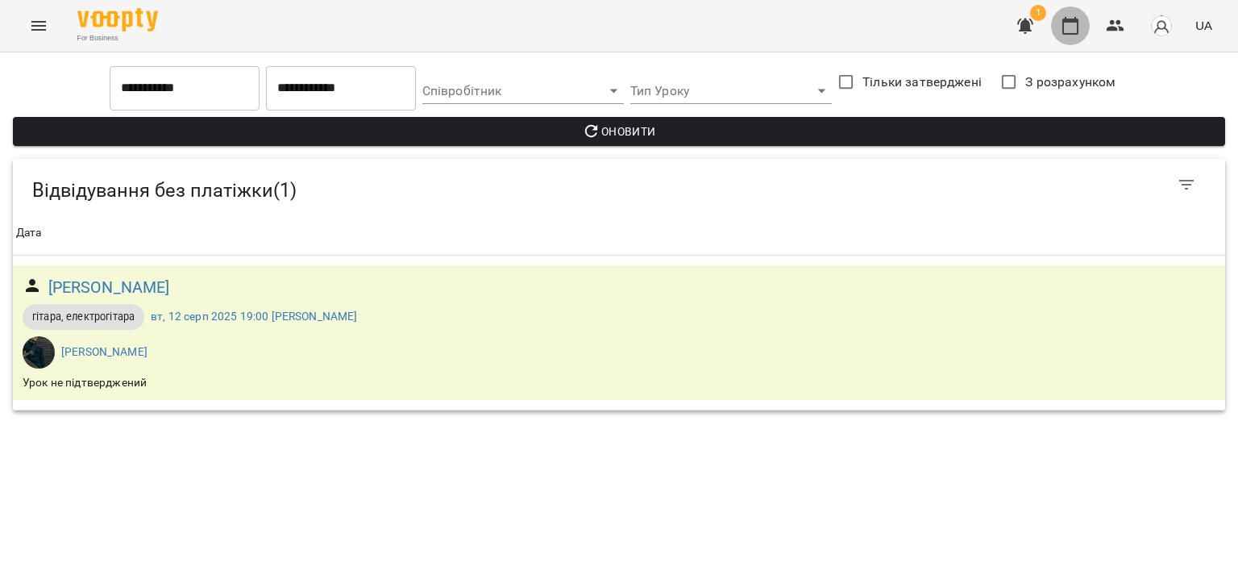
click at [1074, 23] on icon "button" at bounding box center [1070, 25] width 19 height 19
